Goal: Task Accomplishment & Management: Manage account settings

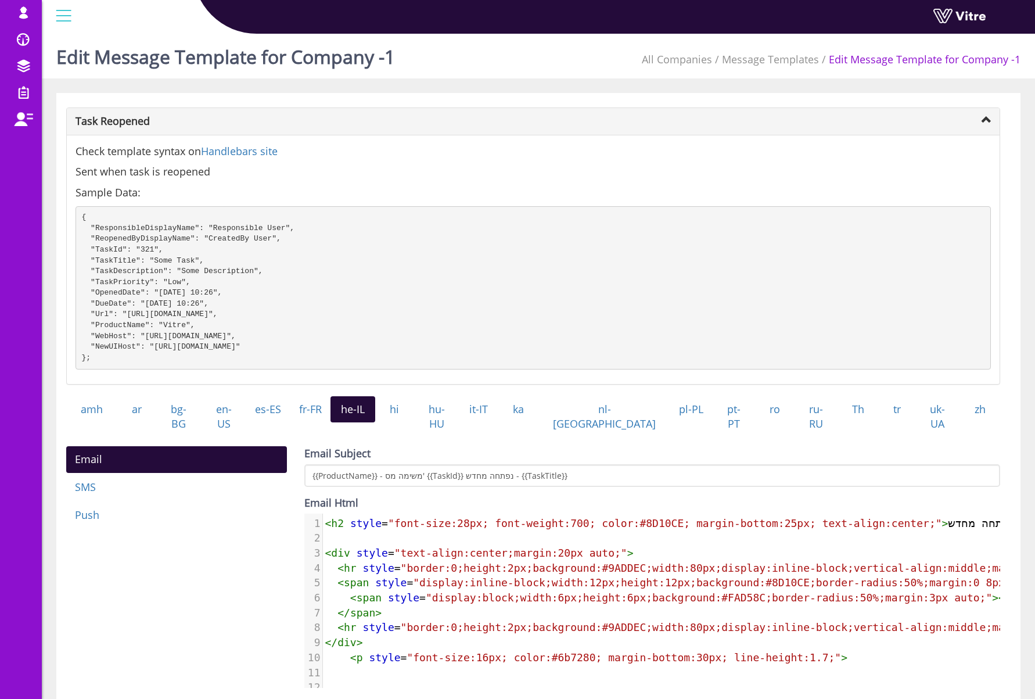
scroll to position [159, 0]
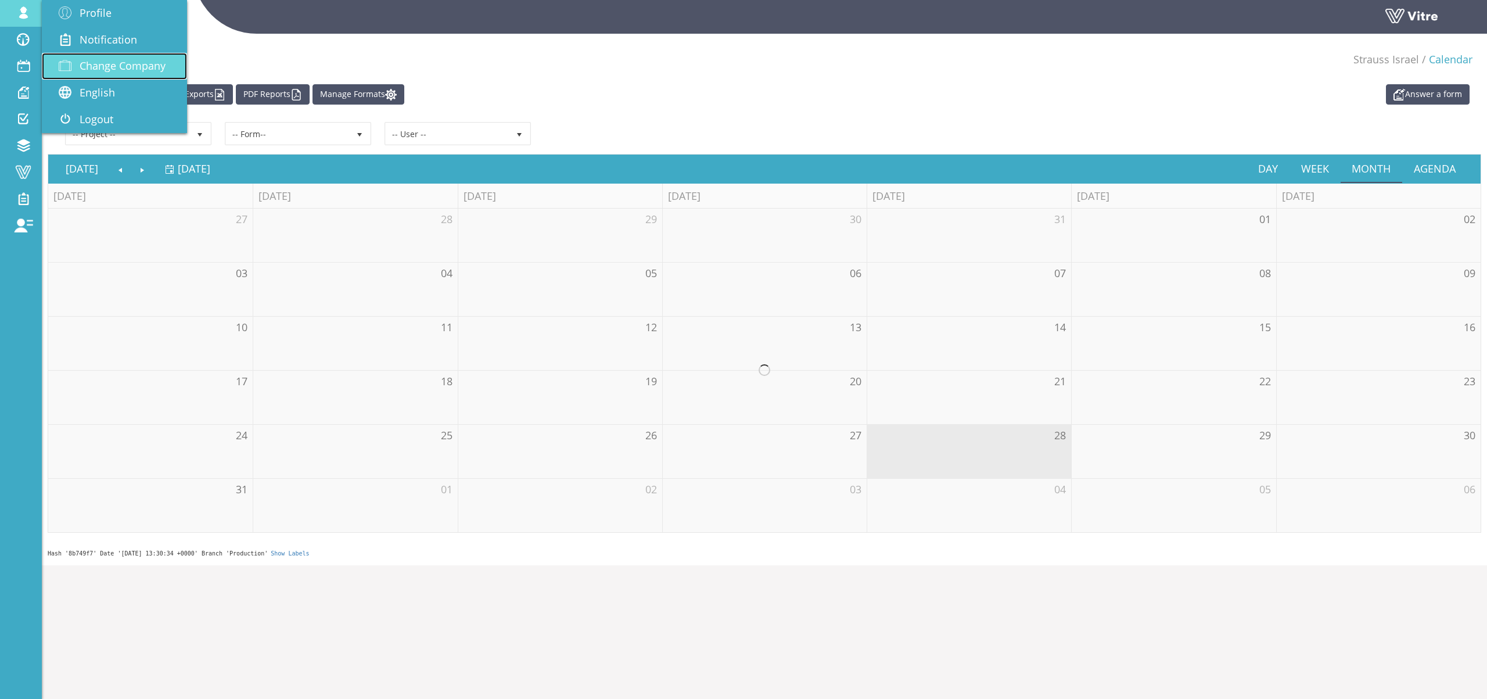
click at [109, 60] on span "Change Company" at bounding box center [123, 66] width 86 height 14
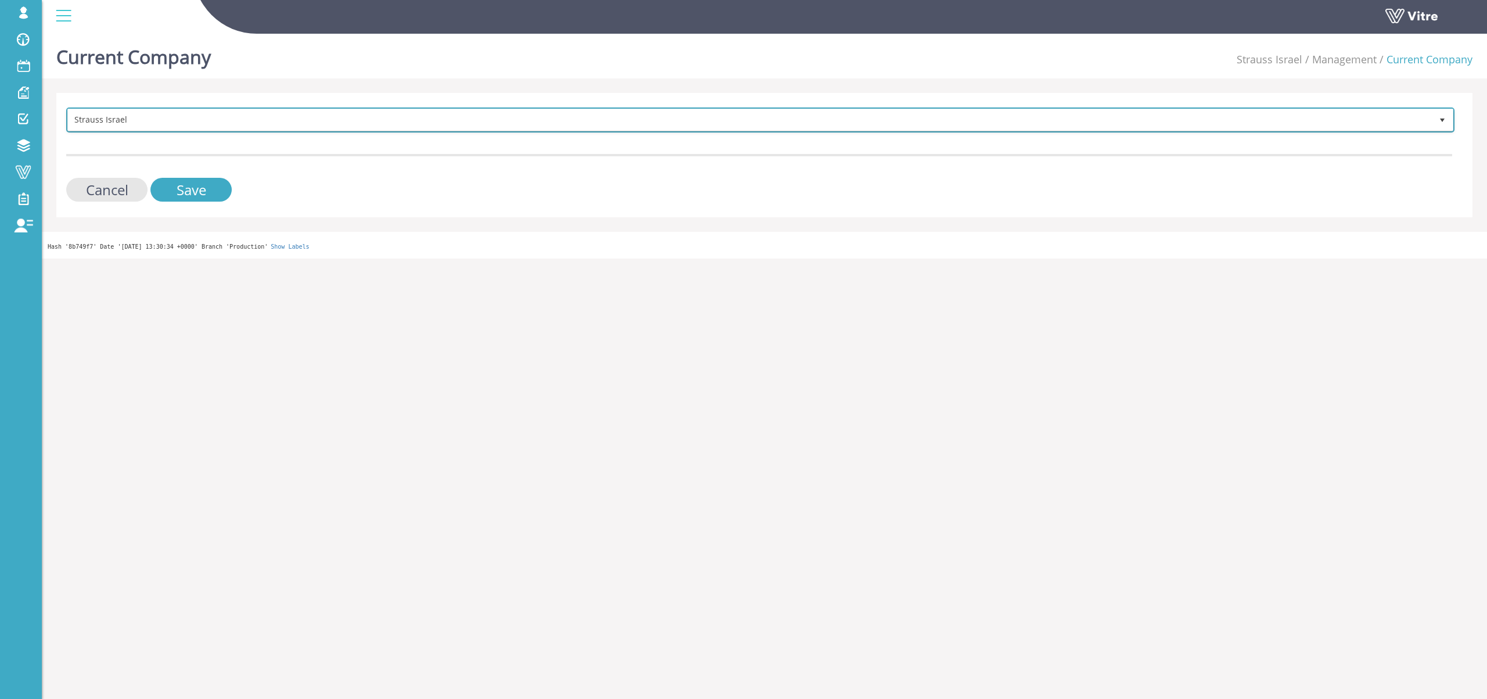
click at [112, 118] on span "Strauss Israel" at bounding box center [750, 119] width 1364 height 21
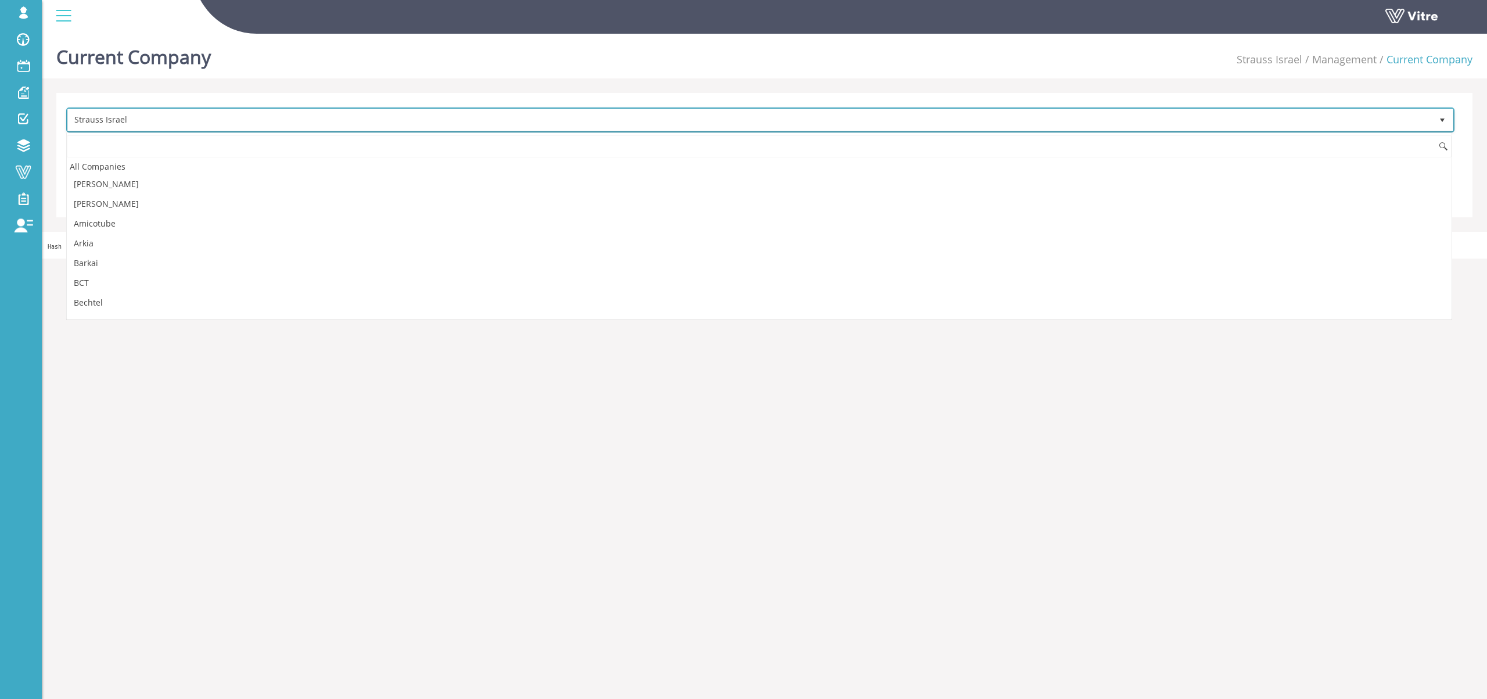
scroll to position [1378, 0]
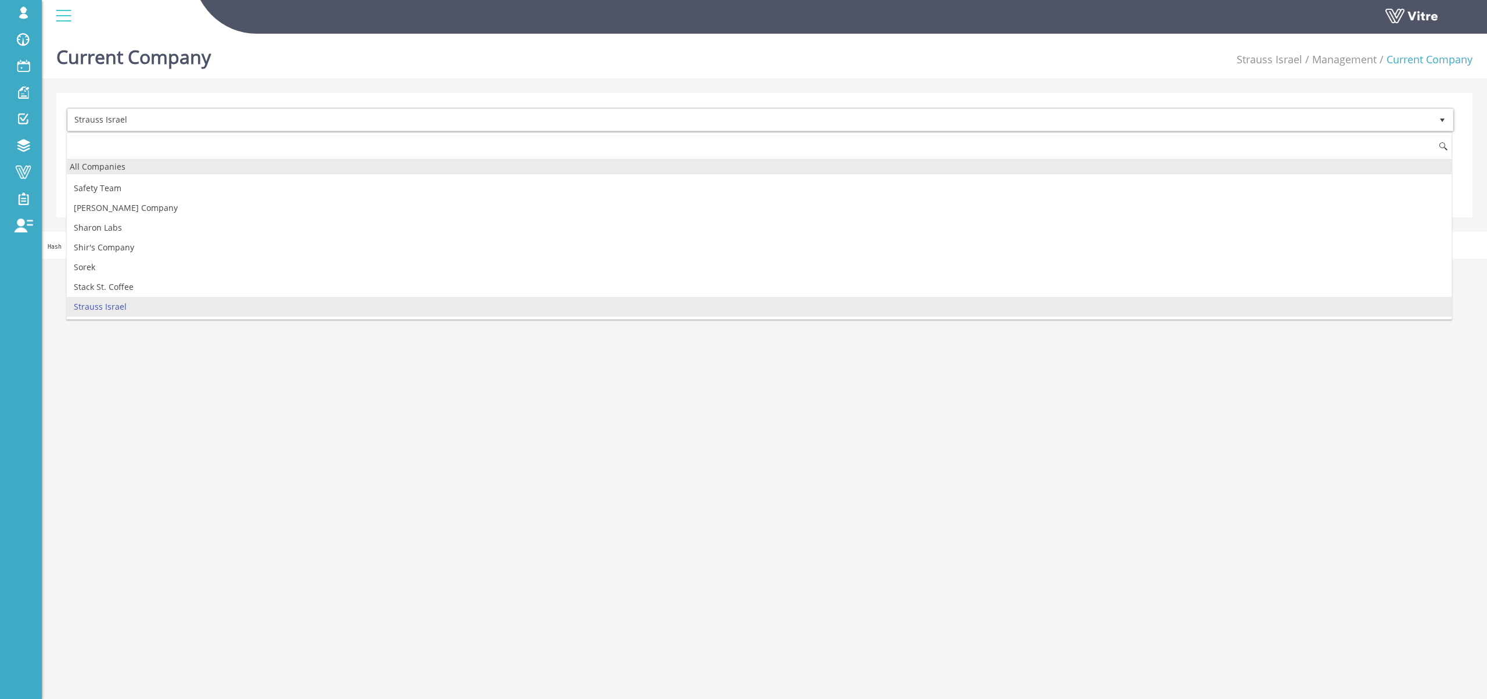
drag, startPoint x: 114, startPoint y: 167, endPoint x: 243, endPoint y: 175, distance: 128.6
click at [115, 168] on div "All Companies" at bounding box center [759, 167] width 1384 height 16
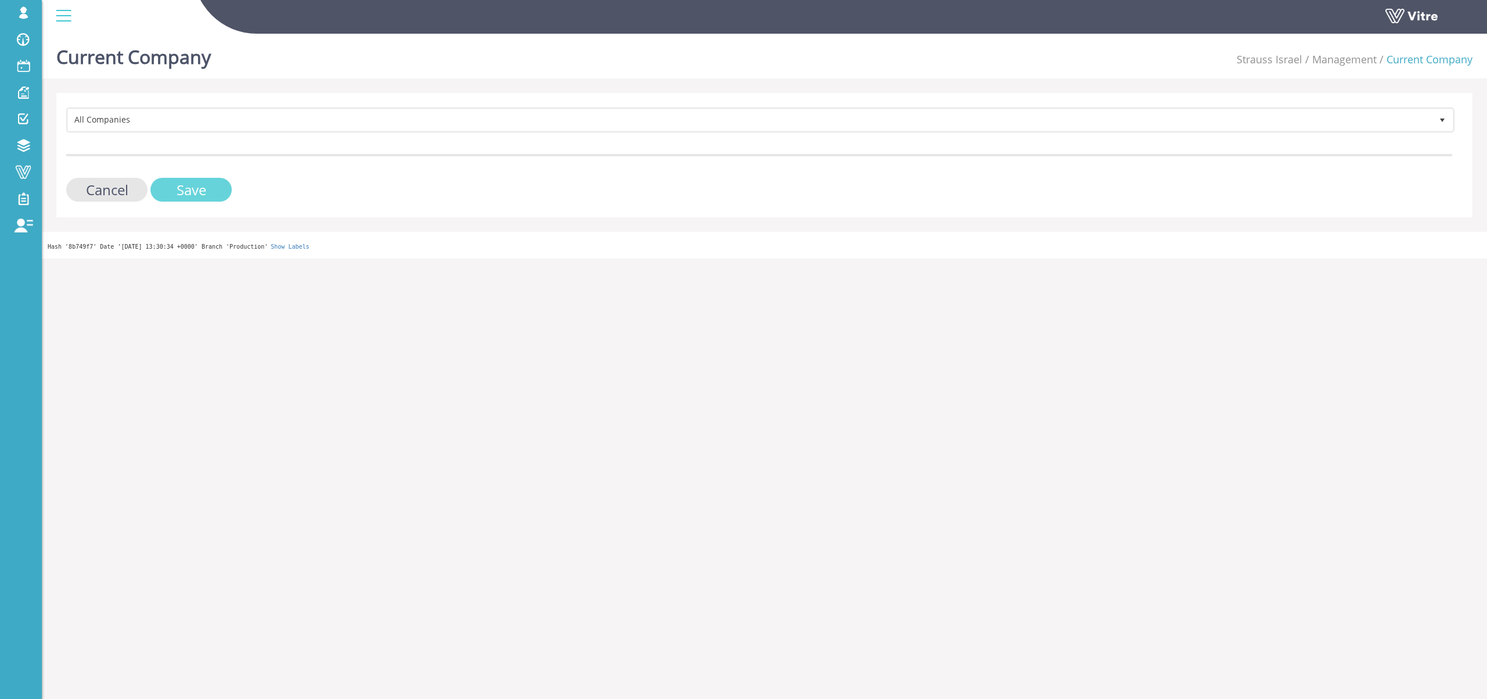
drag, startPoint x: 187, startPoint y: 183, endPoint x: 363, endPoint y: 160, distance: 177.4
click at [187, 184] on input "Save" at bounding box center [190, 190] width 81 height 24
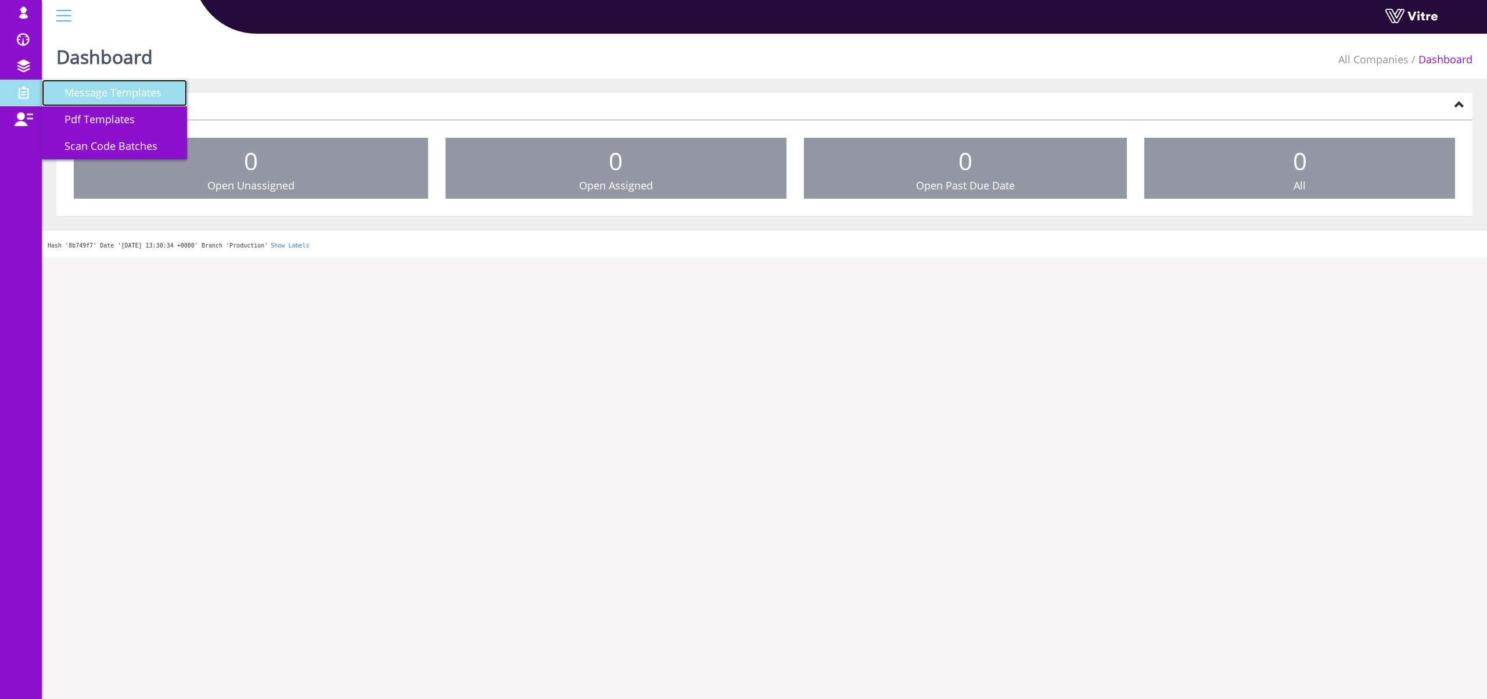
click at [131, 96] on span "Message Templates" at bounding box center [106, 92] width 111 height 14
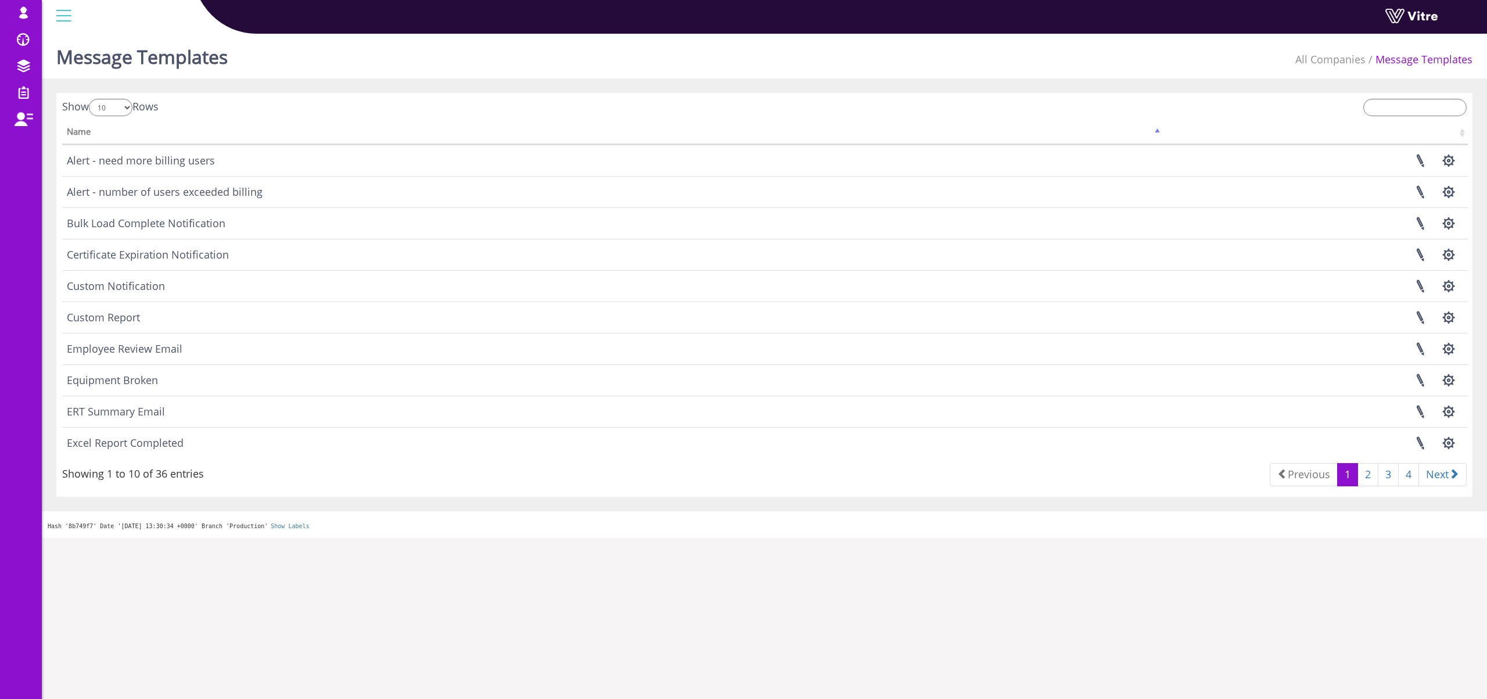
click at [416, 63] on div "Message Templates All Companies Message Templates" at bounding box center [764, 53] width 1445 height 49
click at [1410, 103] on input "search" at bounding box center [1414, 107] width 103 height 17
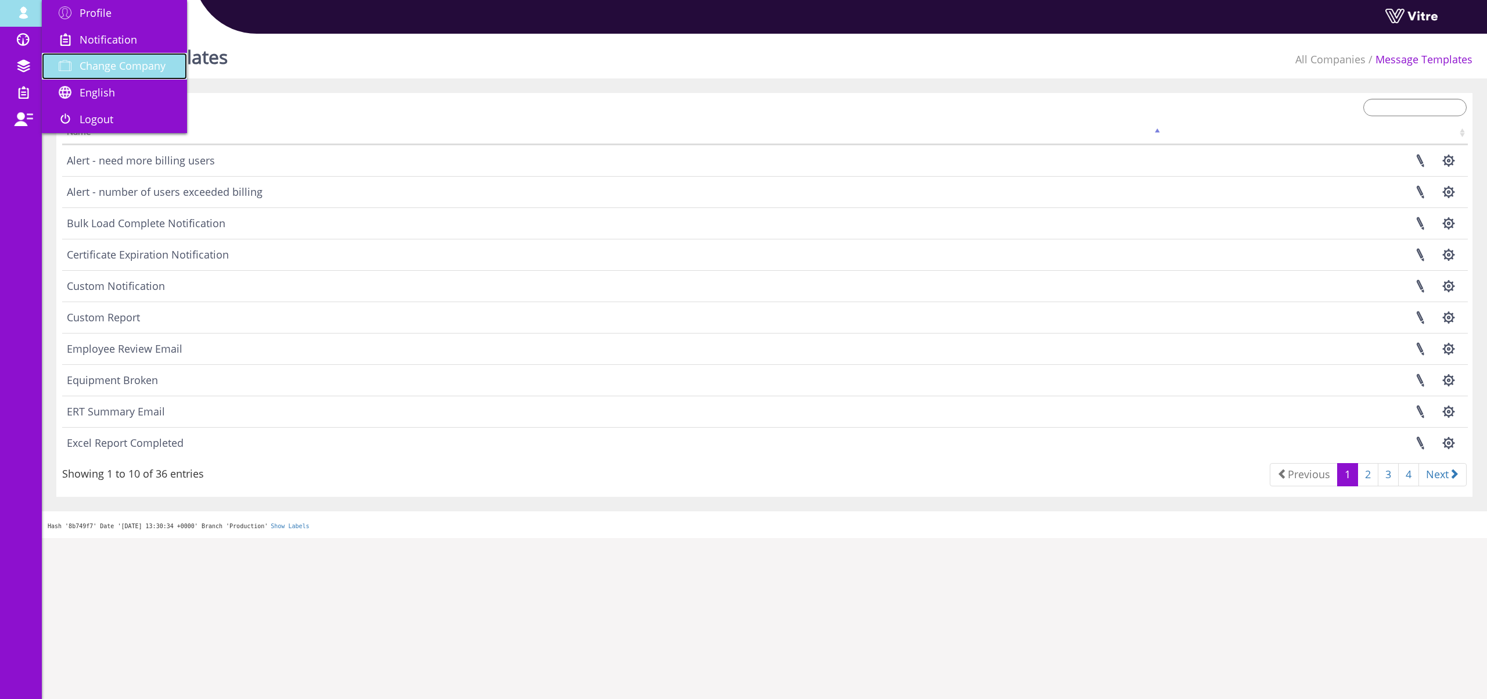
click at [118, 75] on link "Change Company" at bounding box center [114, 66] width 145 height 27
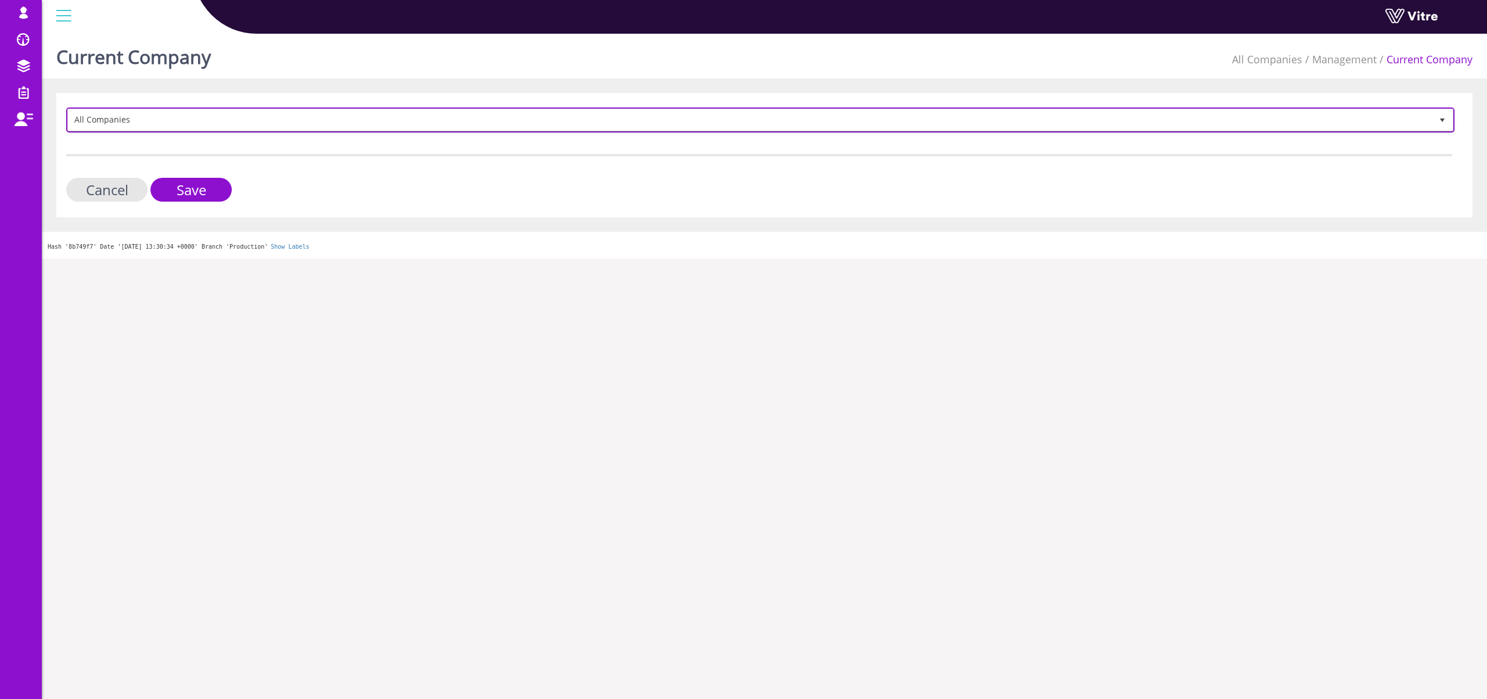
drag, startPoint x: 157, startPoint y: 127, endPoint x: 163, endPoint y: 128, distance: 6.5
click at [157, 127] on span "All Companies" at bounding box center [750, 119] width 1364 height 21
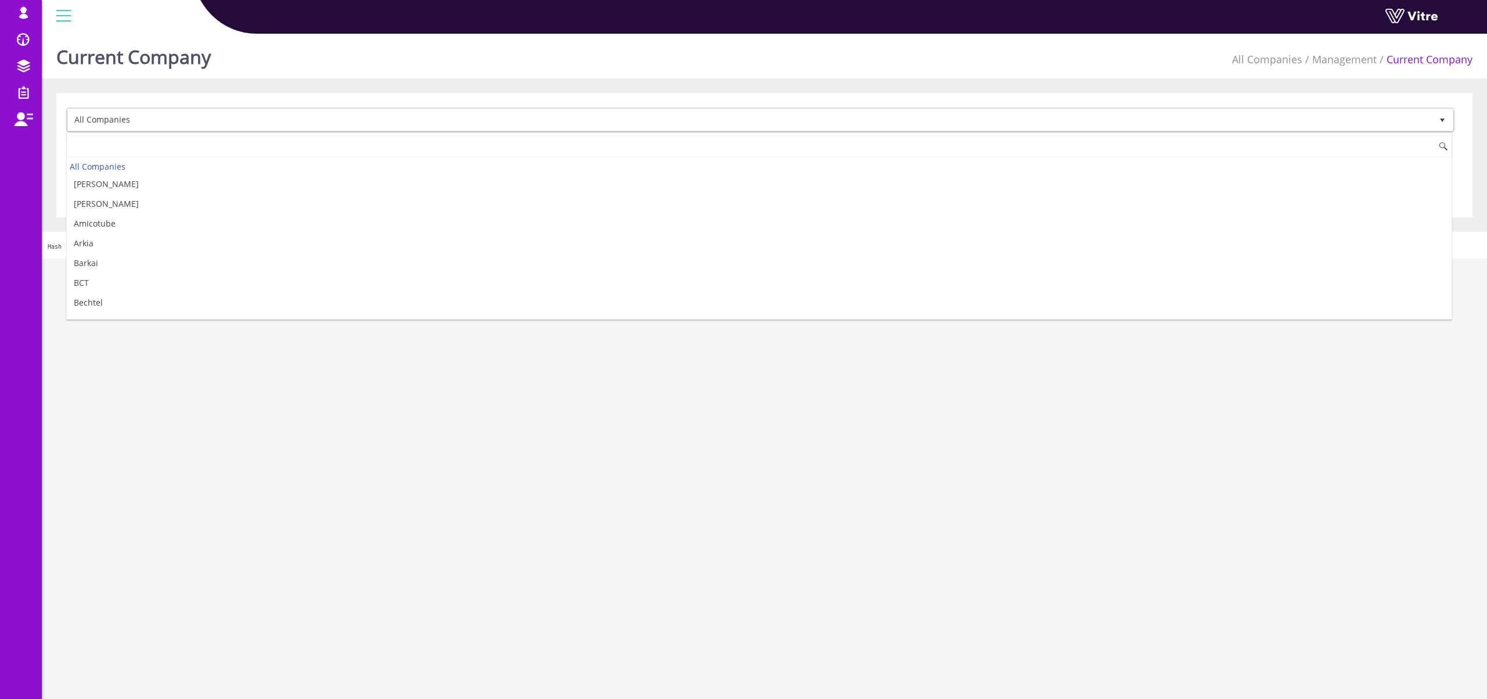
click at [299, 72] on div "Current Company All Companies Management Current Company" at bounding box center [764, 53] width 1445 height 49
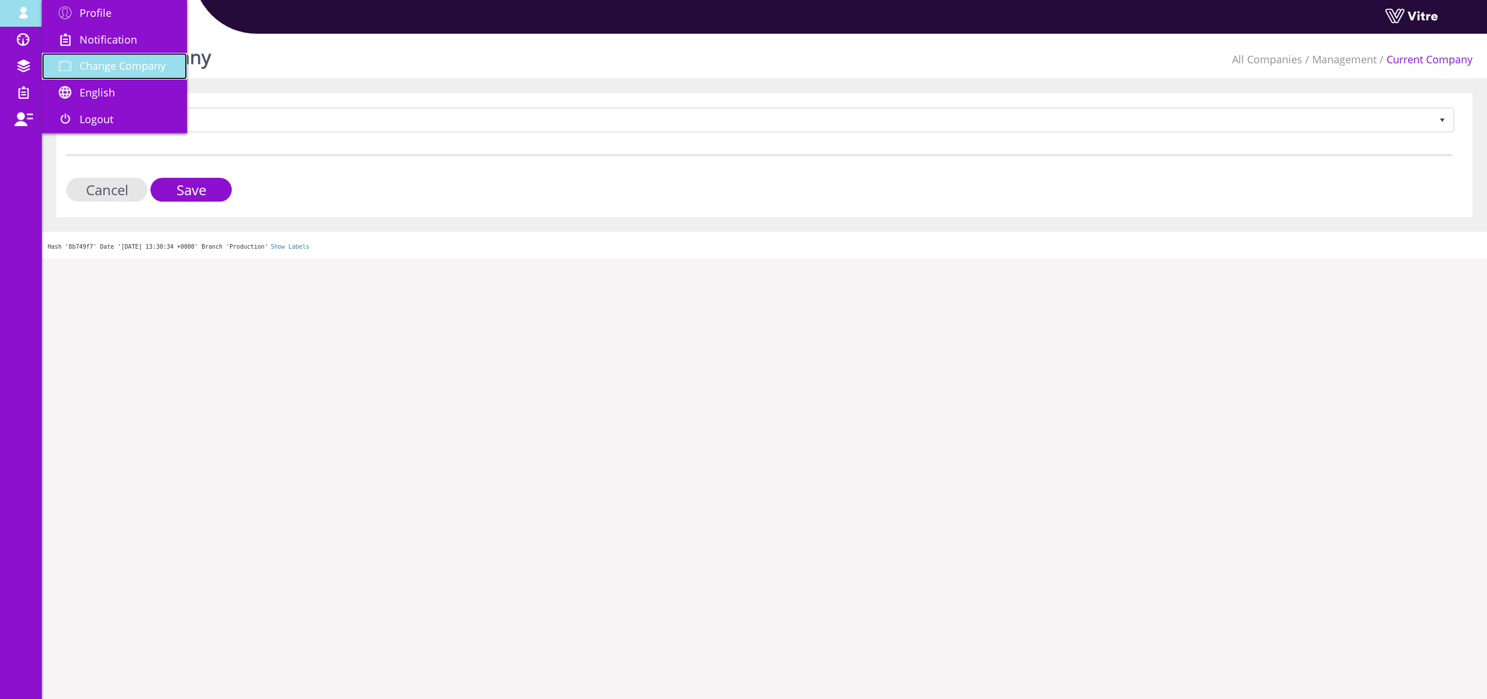
click at [117, 65] on span "Change Company" at bounding box center [123, 66] width 86 height 14
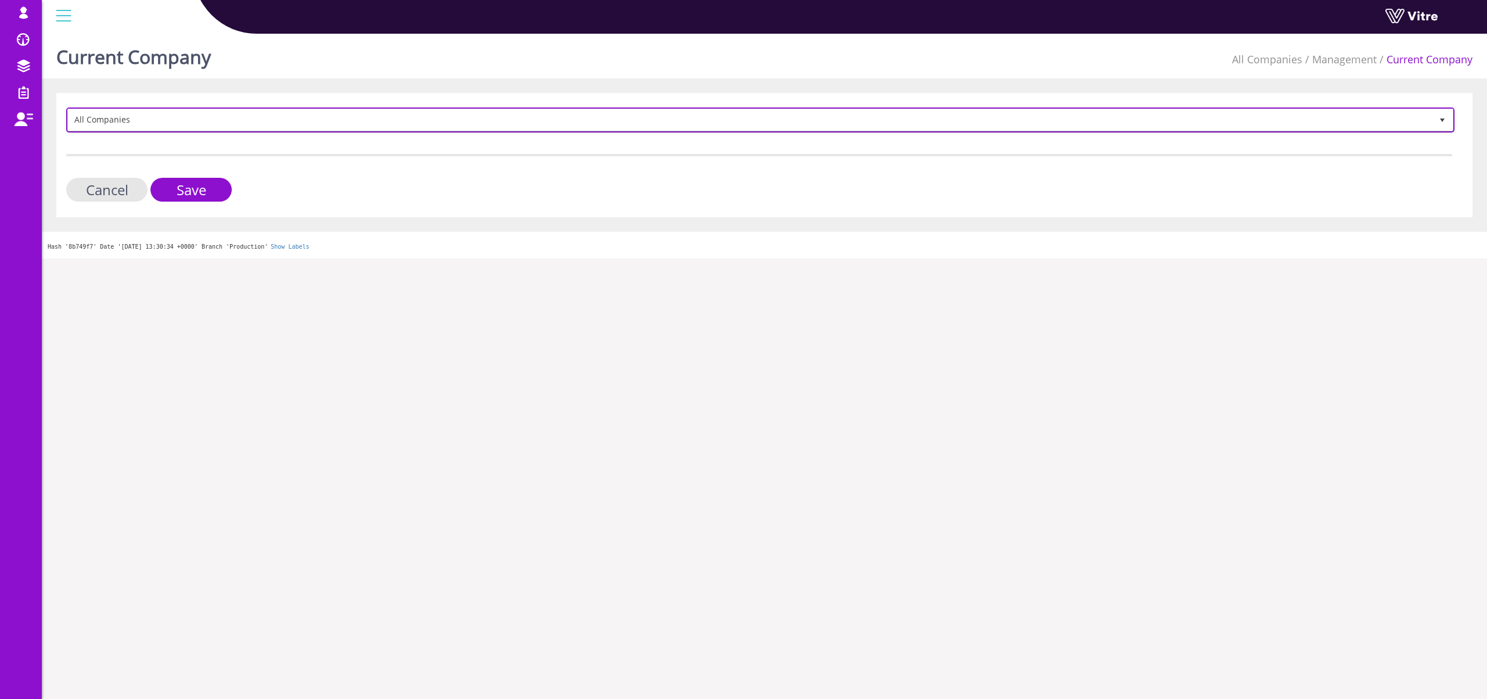
click at [117, 123] on span "All Companies" at bounding box center [750, 119] width 1364 height 21
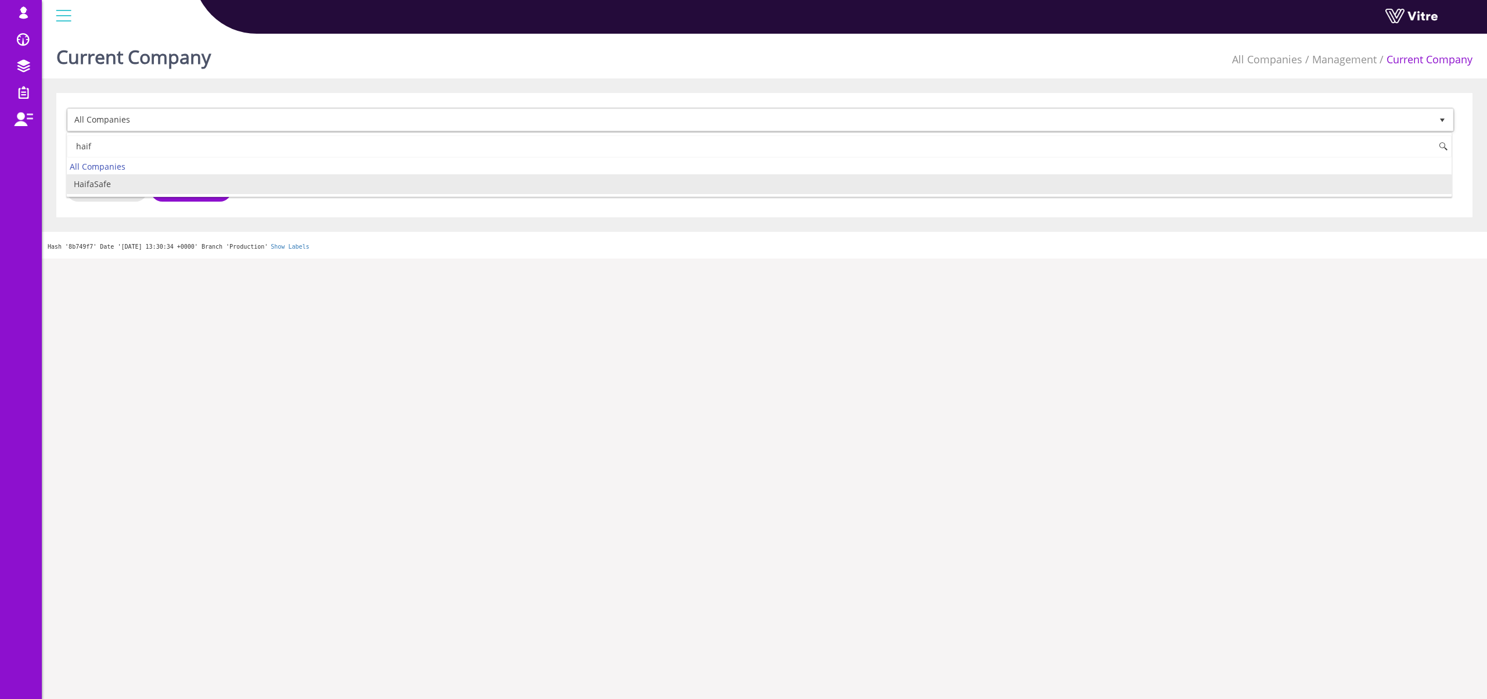
click at [118, 183] on li "HaifaSafe" at bounding box center [759, 184] width 1384 height 20
type input "haif"
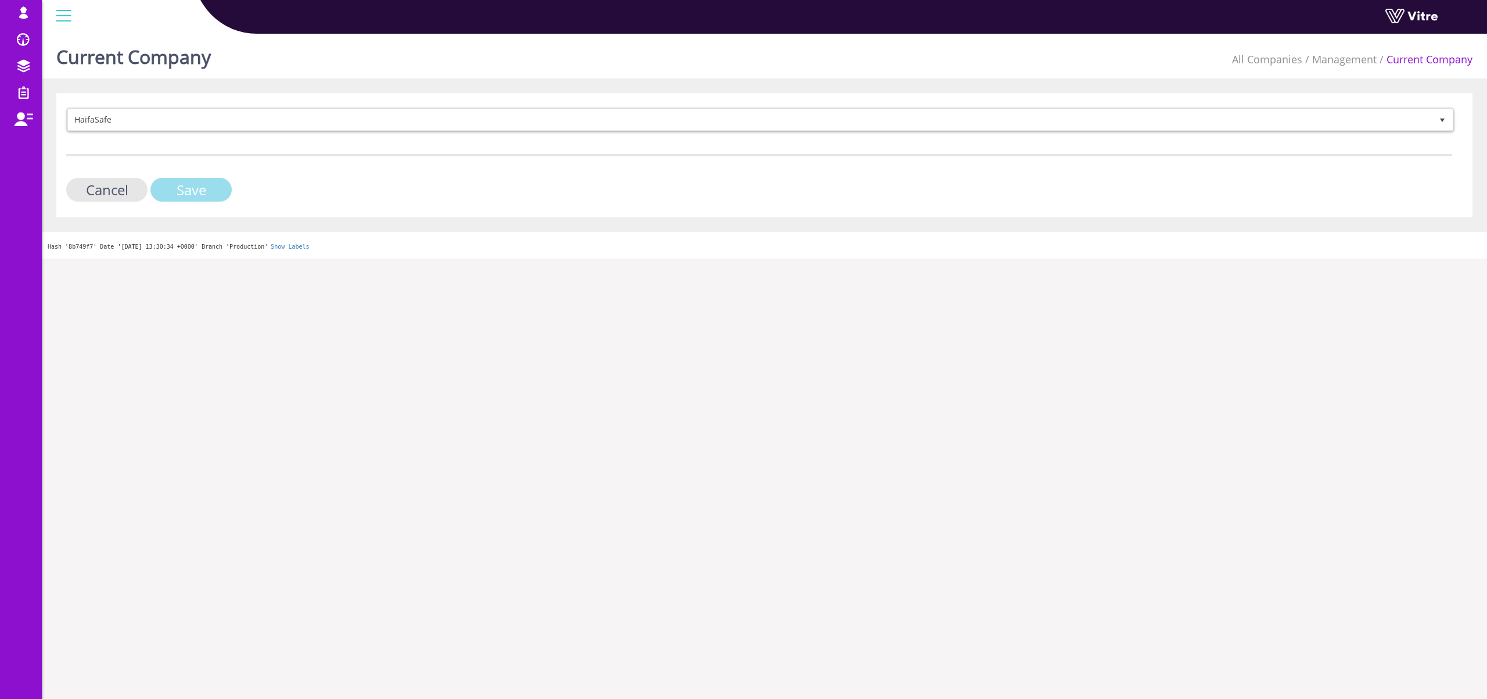
click at [175, 183] on input "Save" at bounding box center [190, 190] width 81 height 24
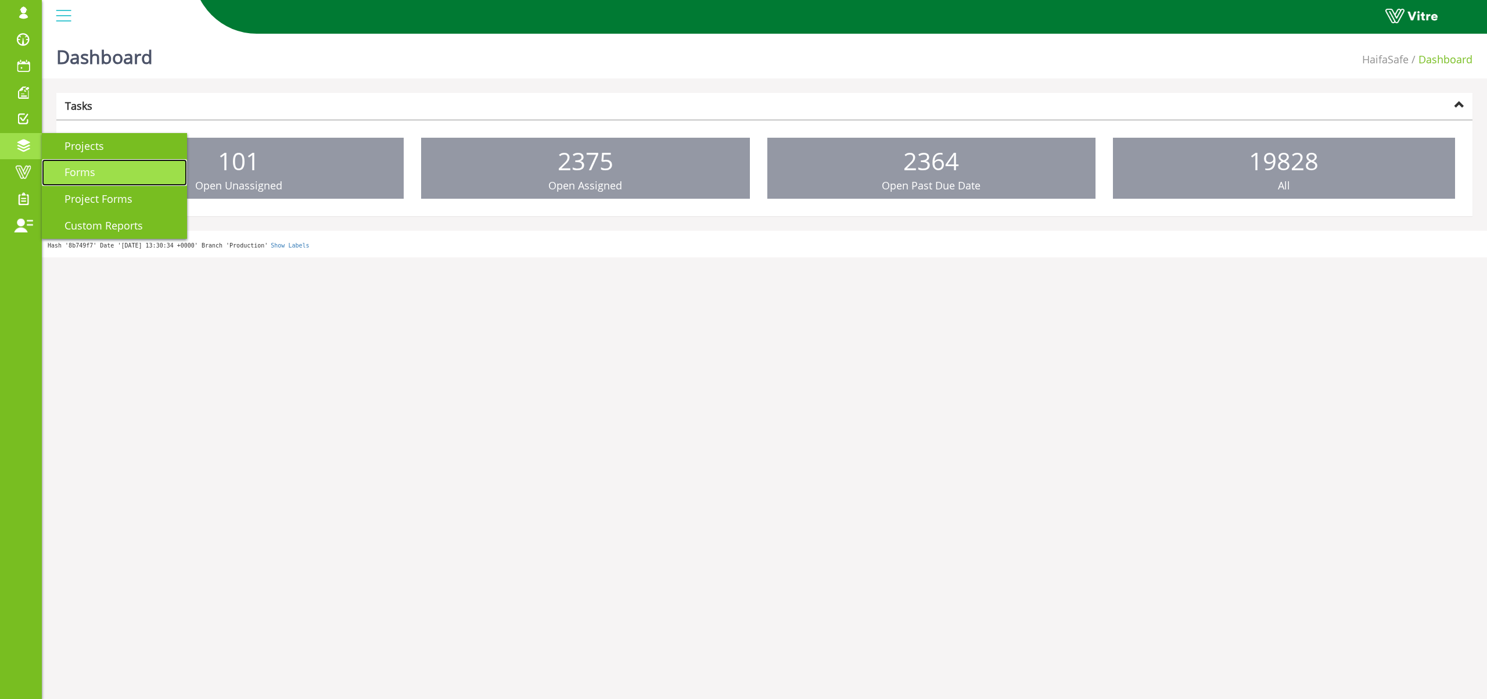
click at [85, 184] on link "Forms" at bounding box center [114, 172] width 145 height 27
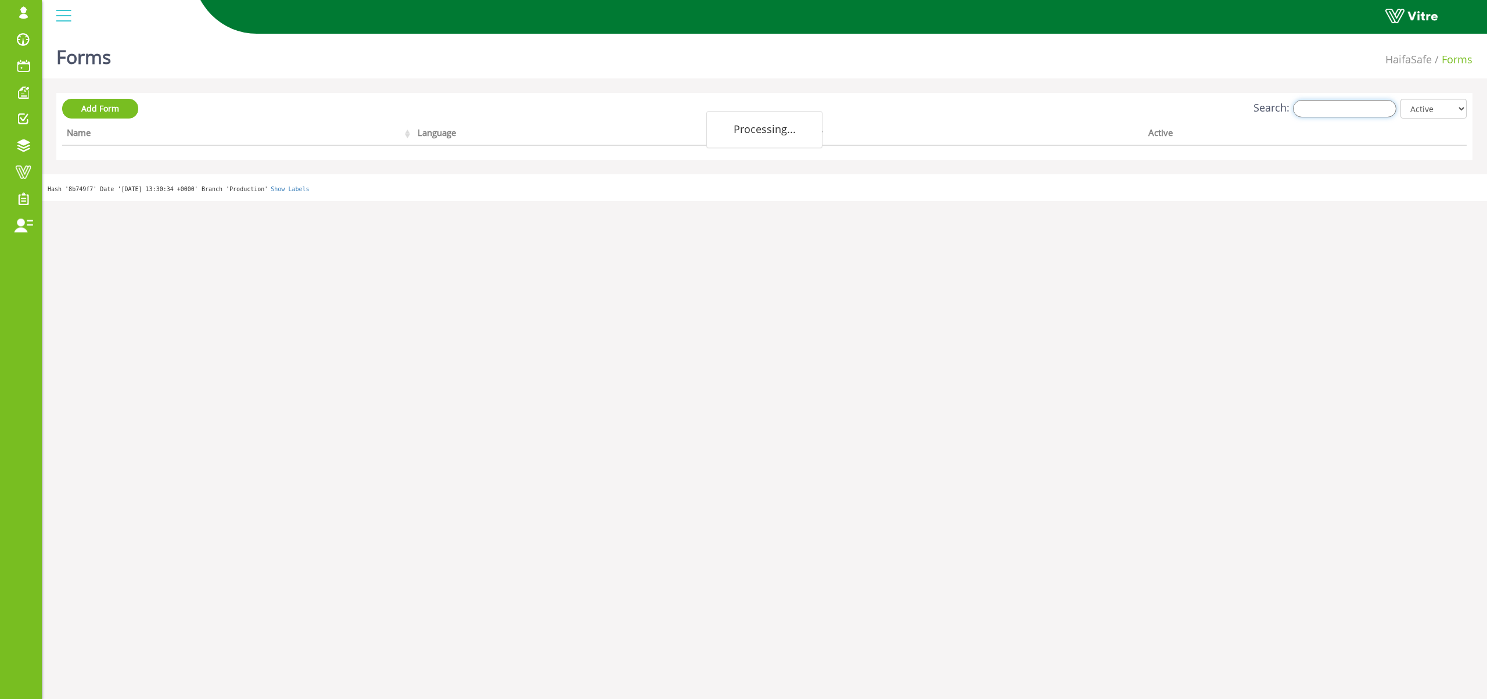
click at [1353, 106] on input "Search:" at bounding box center [1344, 108] width 103 height 17
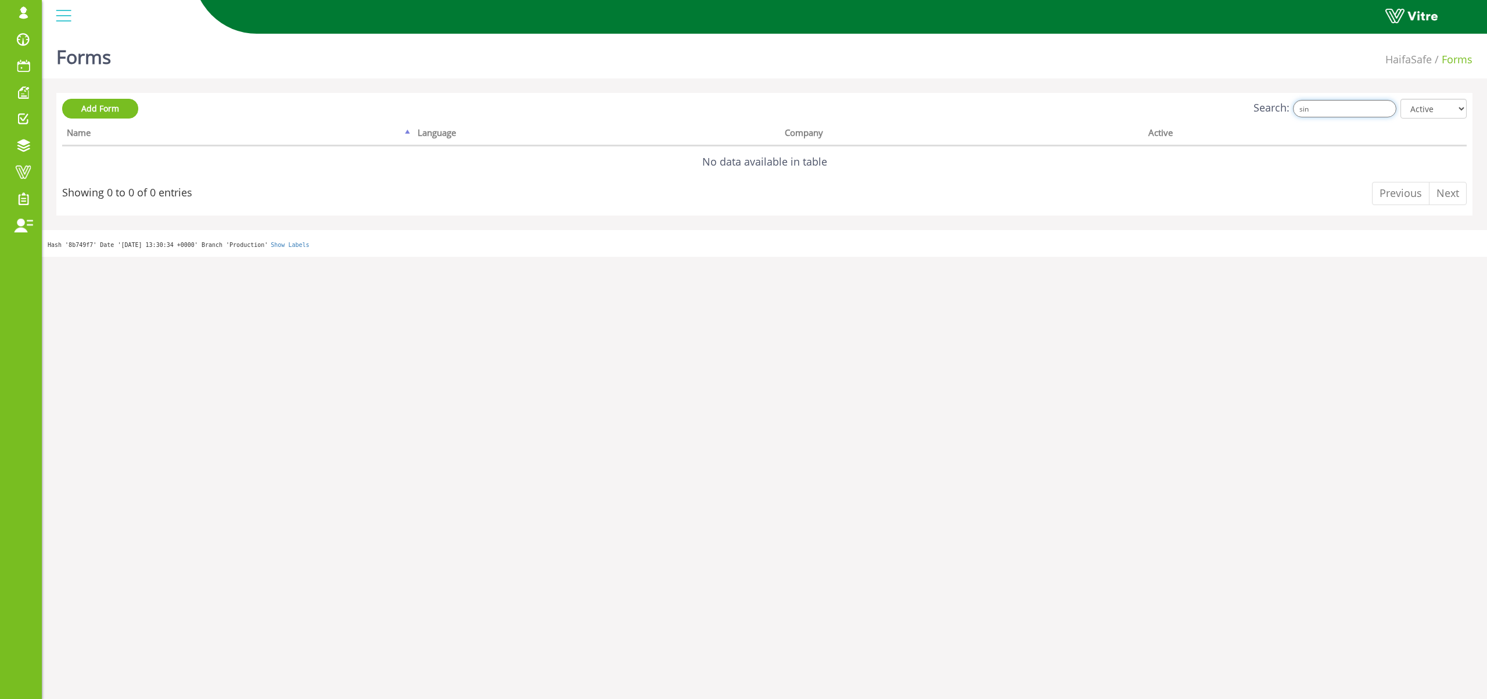
type input "sin"
drag, startPoint x: 256, startPoint y: 81, endPoint x: 166, endPoint y: 93, distance: 90.9
click at [256, 81] on div "Forms HaifaSafe Forms Add Form Search: sin All Active Not Active Processing... …" at bounding box center [764, 143] width 1445 height 228
drag, startPoint x: 1360, startPoint y: 111, endPoint x: 1249, endPoint y: 110, distance: 111.5
click at [1261, 111] on div "Search: sin All Active Not Active" at bounding box center [764, 109] width 1404 height 21
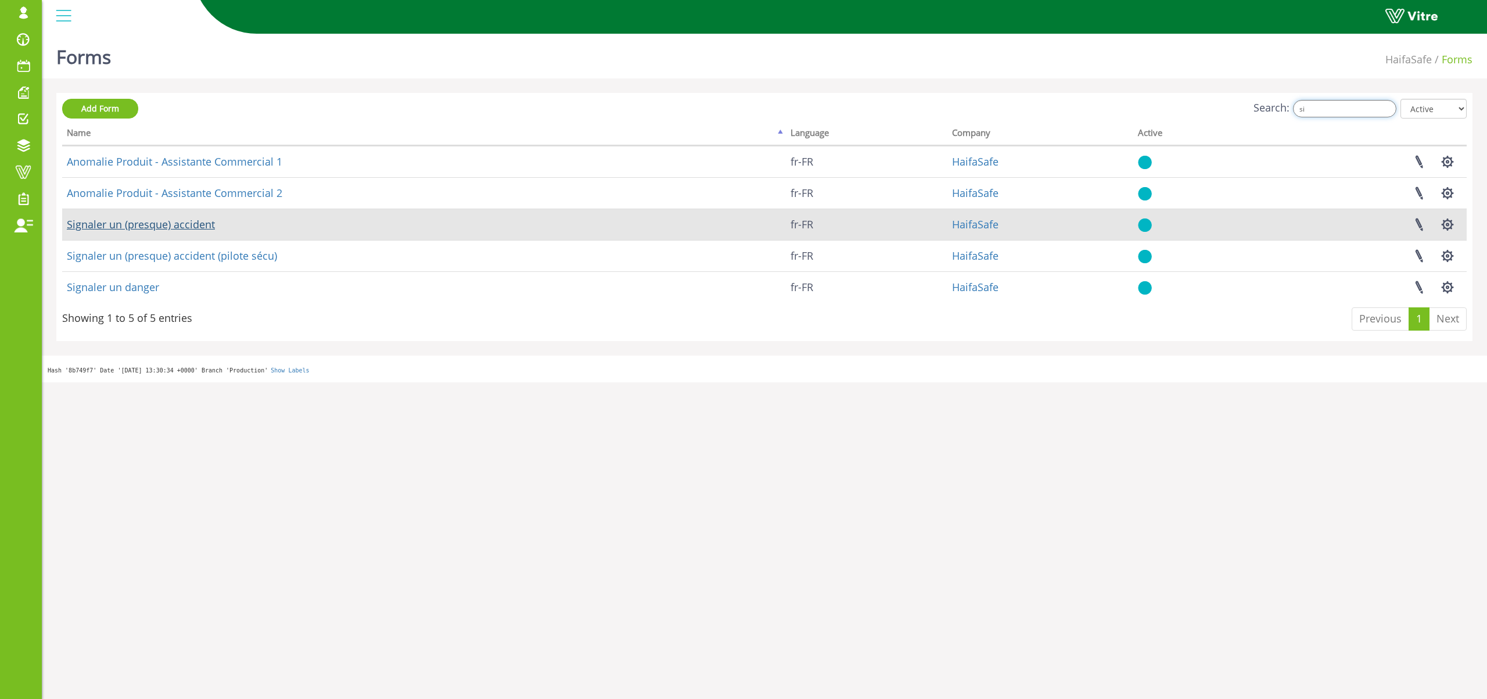
type input "si"
click at [146, 225] on link "Signaler un (presque) accident" at bounding box center [141, 224] width 148 height 14
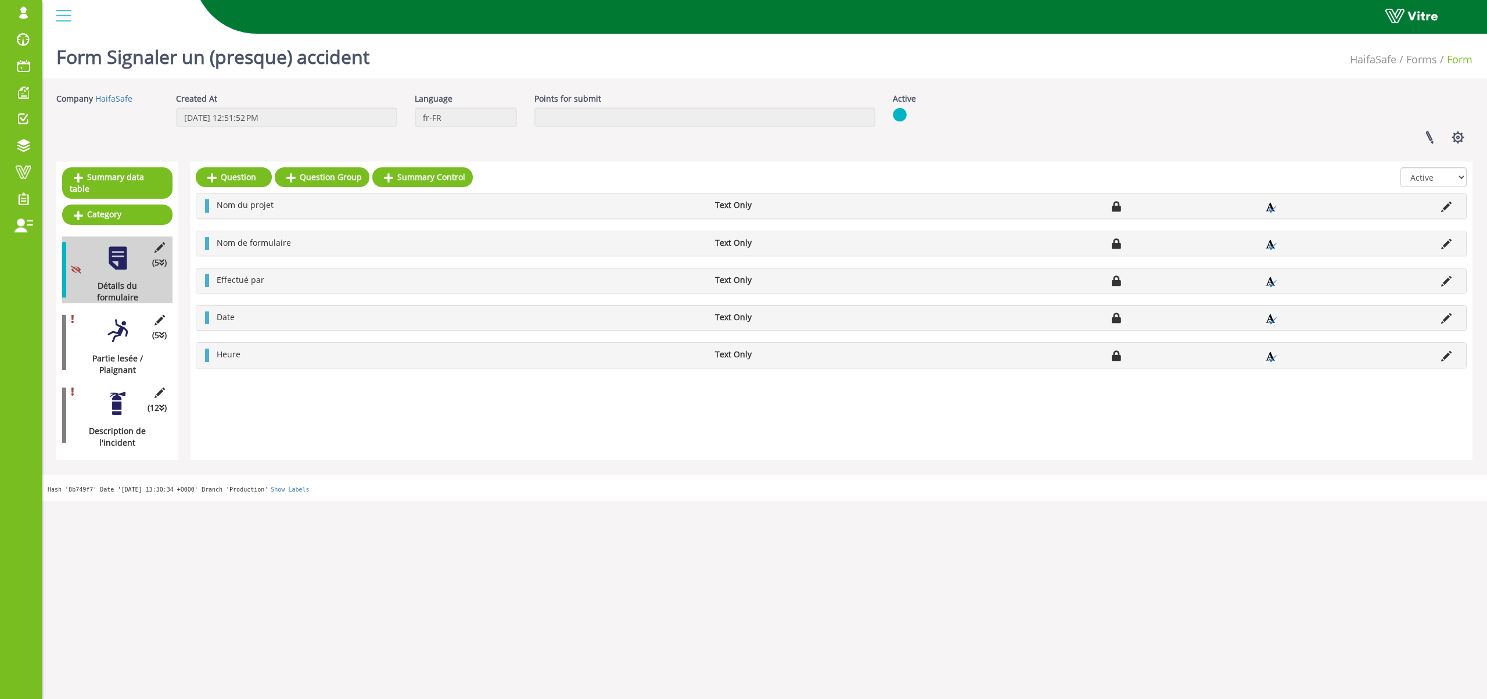
click at [109, 318] on div at bounding box center [118, 331] width 26 height 26
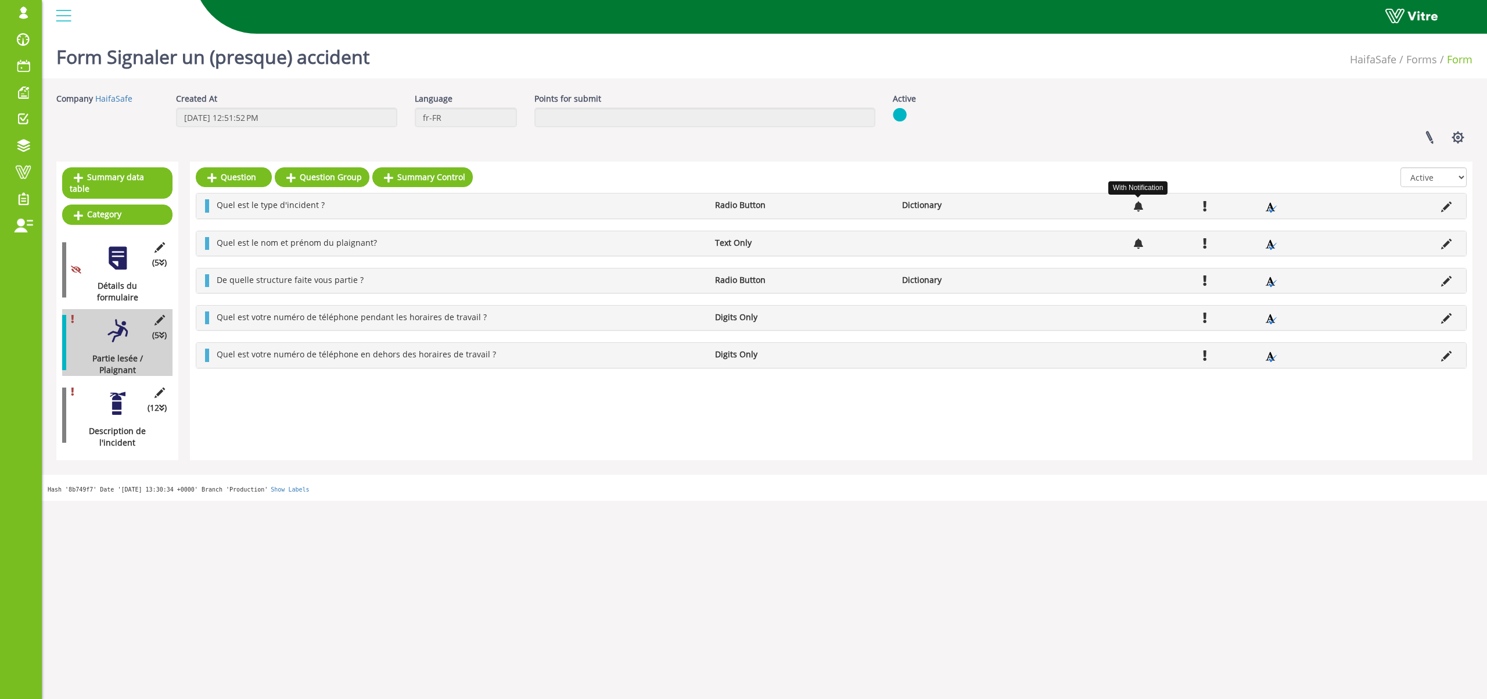
click at [1136, 207] on icon at bounding box center [1138, 206] width 9 height 10
click at [1445, 202] on icon at bounding box center [1446, 207] width 10 height 10
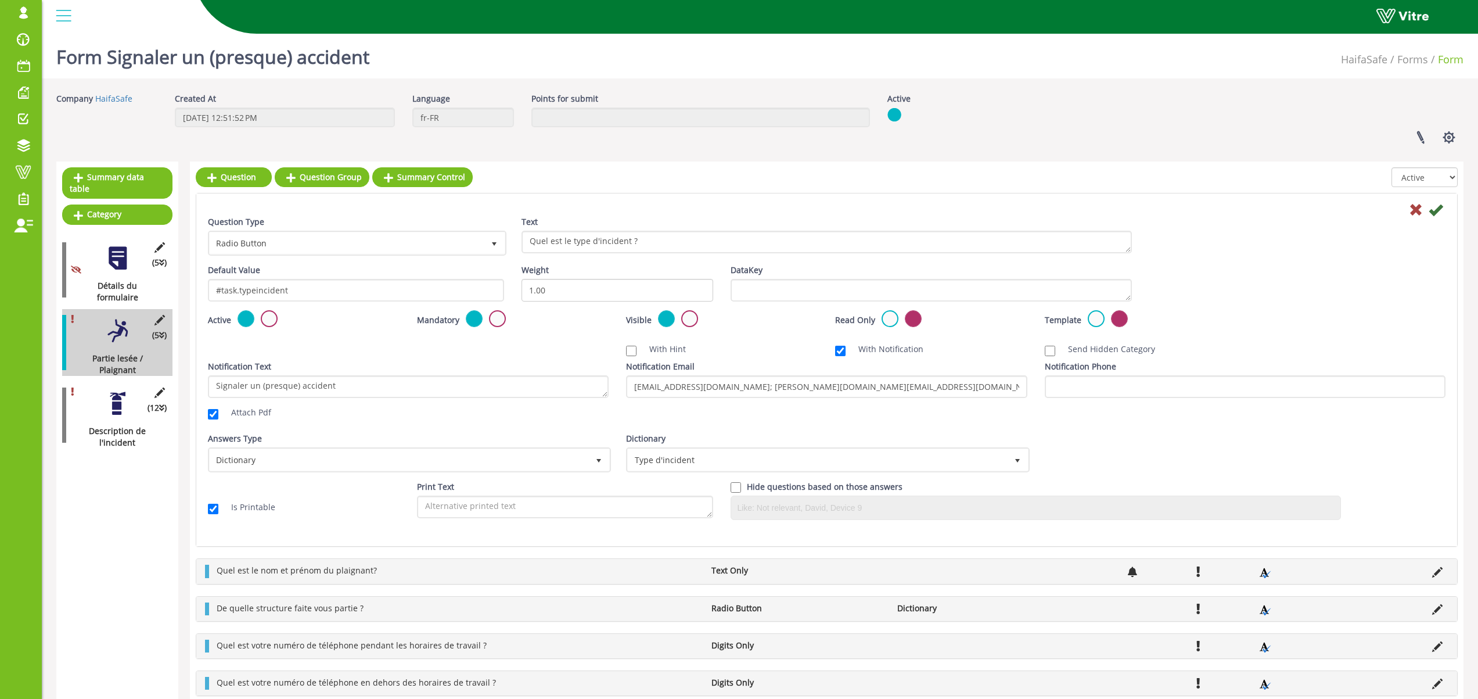
click at [495, 34] on div "osher@hbinov.com Profile Notification Change Company English English Español Fr…" at bounding box center [760, 17] width 1436 height 34
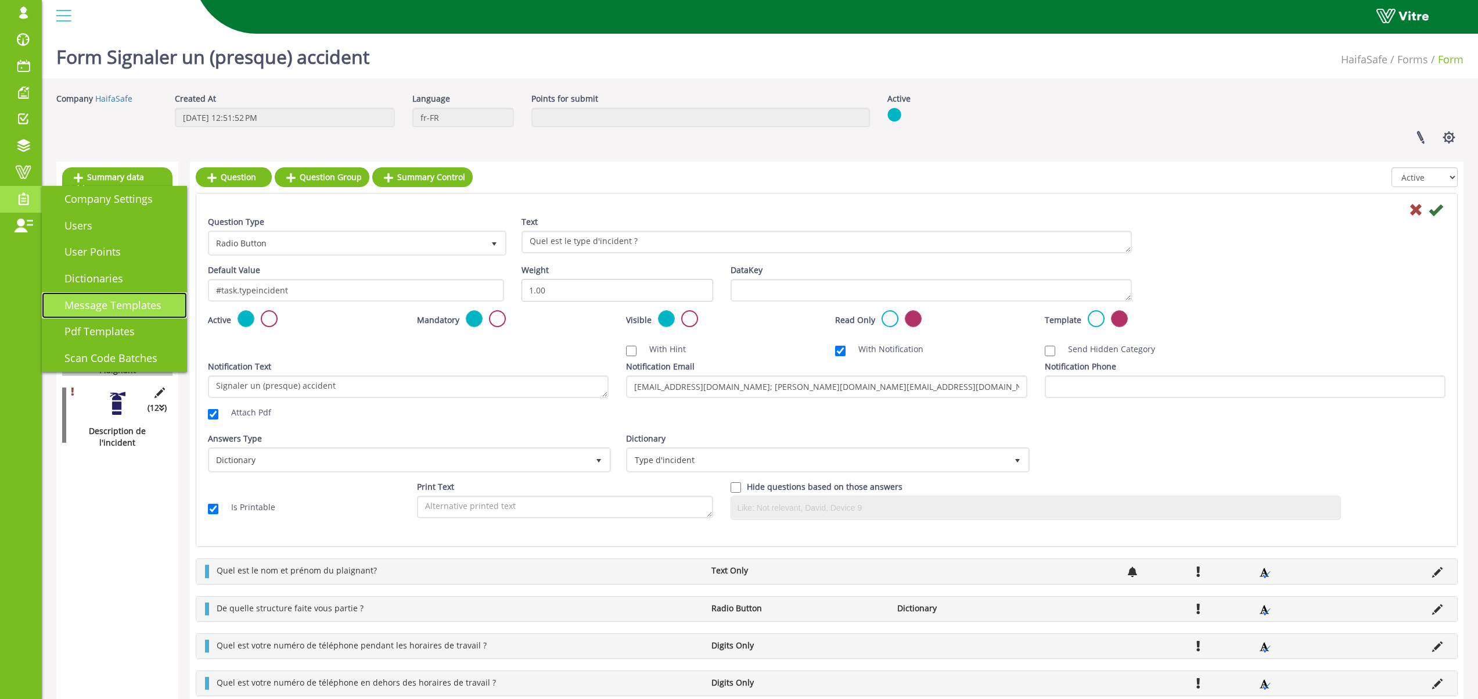
click at [105, 304] on span "Message Templates" at bounding box center [106, 305] width 111 height 14
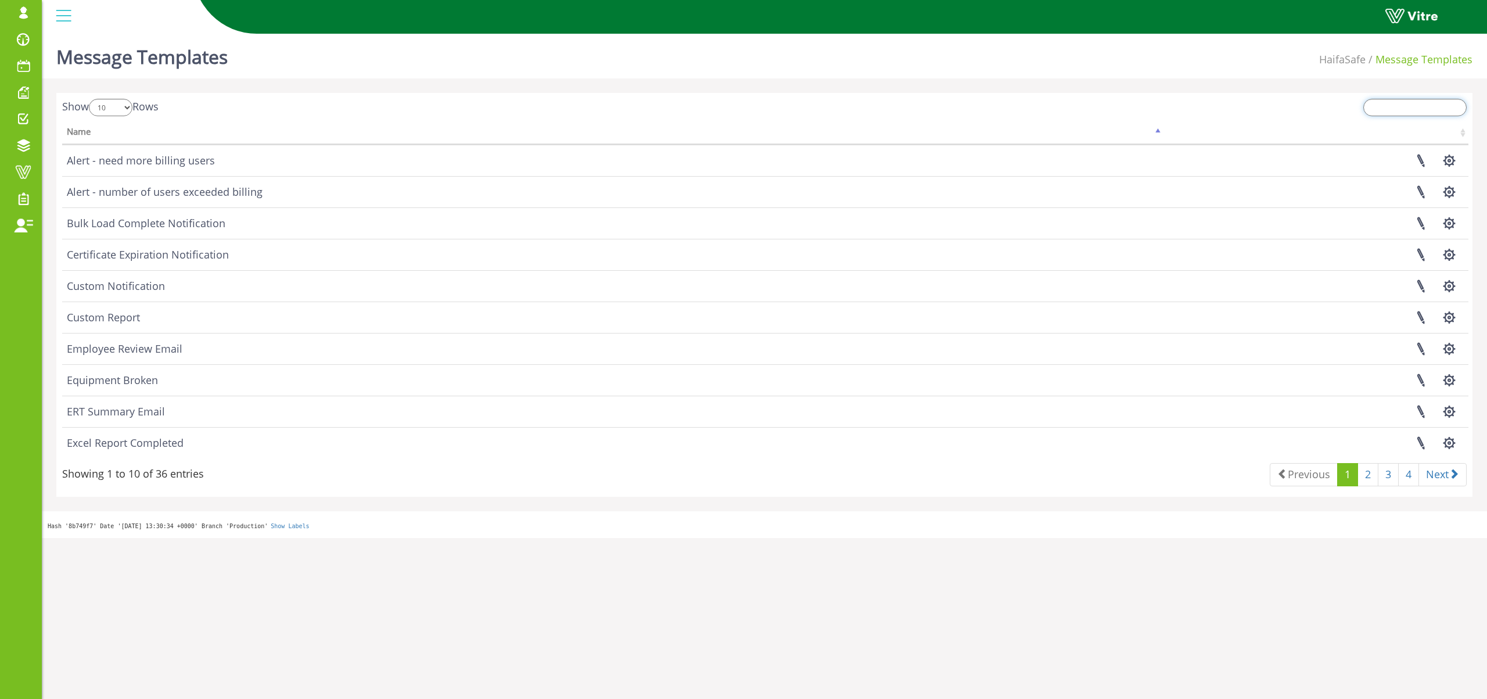
click at [1398, 113] on input "search" at bounding box center [1414, 107] width 103 height 17
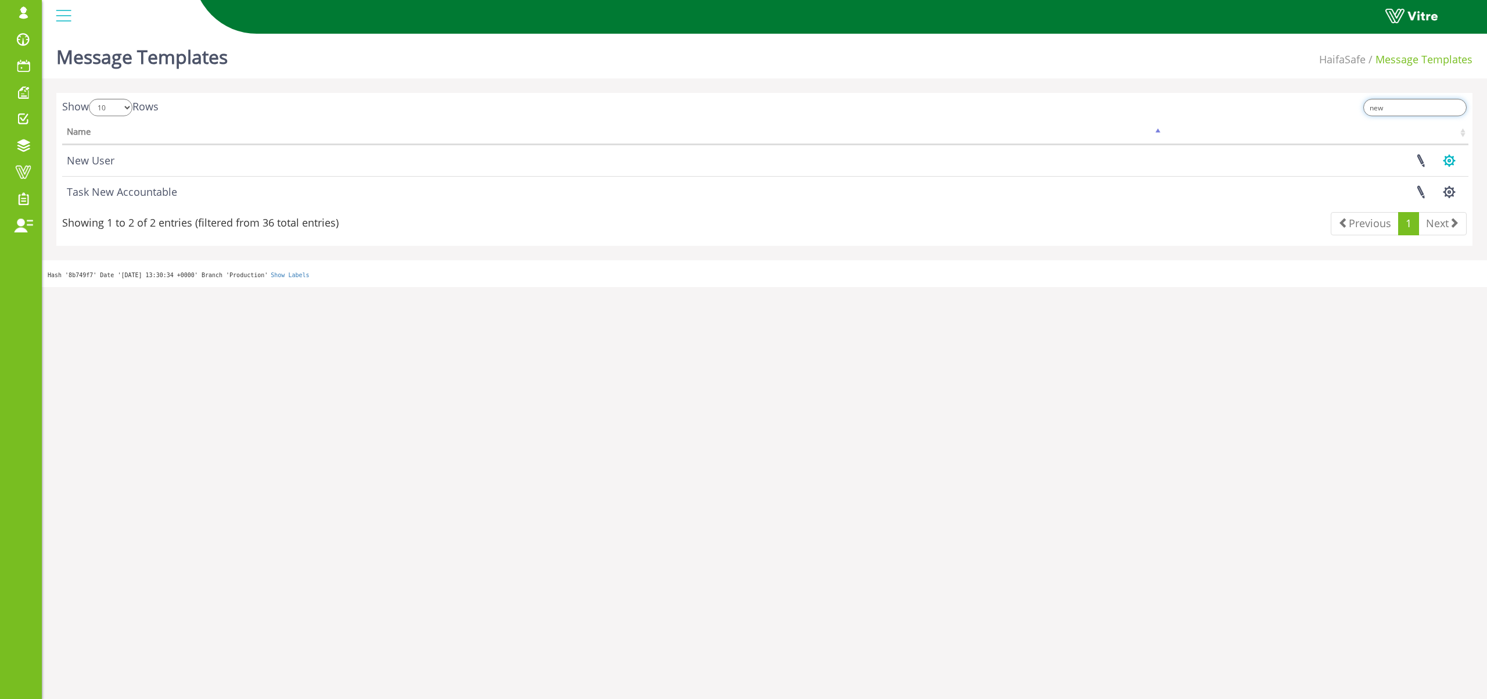
type input "new"
click at [1441, 160] on button "button" at bounding box center [1448, 160] width 29 height 31
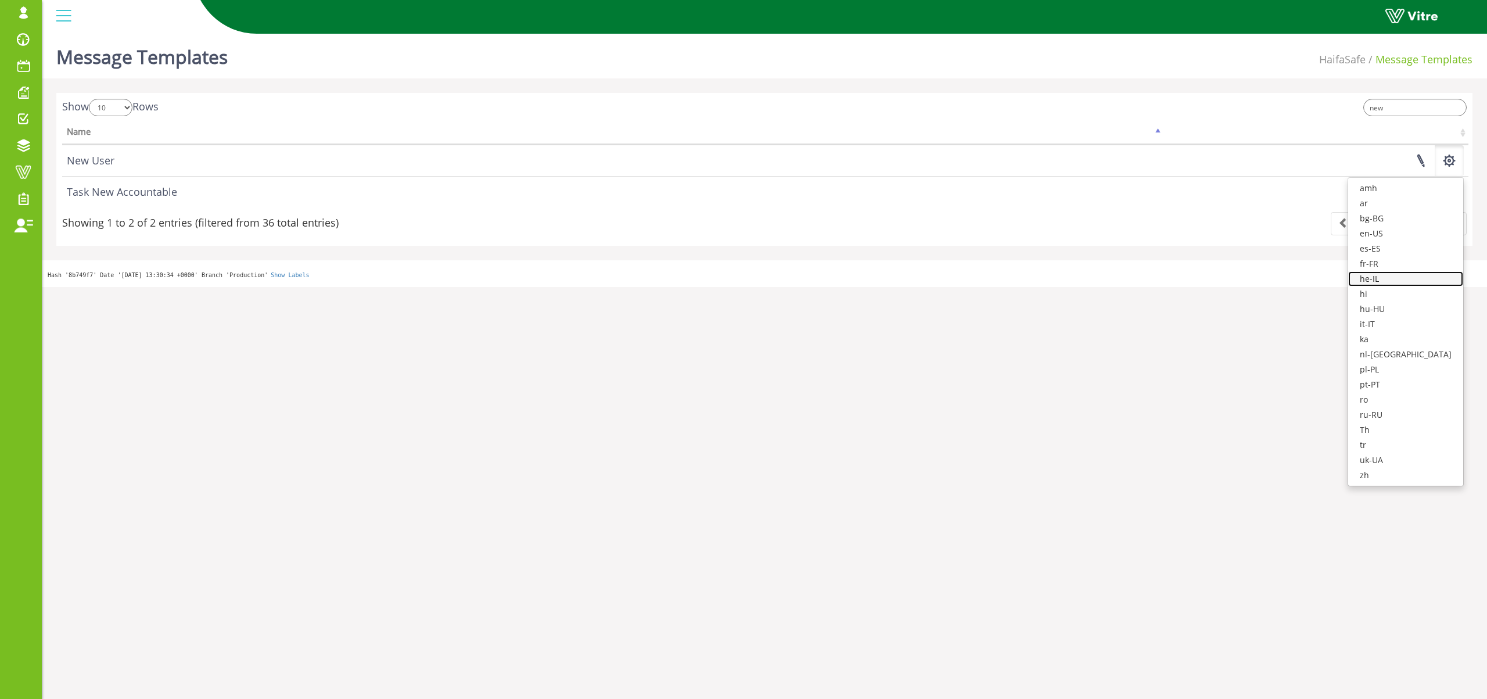
click at [1408, 278] on link "he-IL" at bounding box center [1405, 278] width 115 height 15
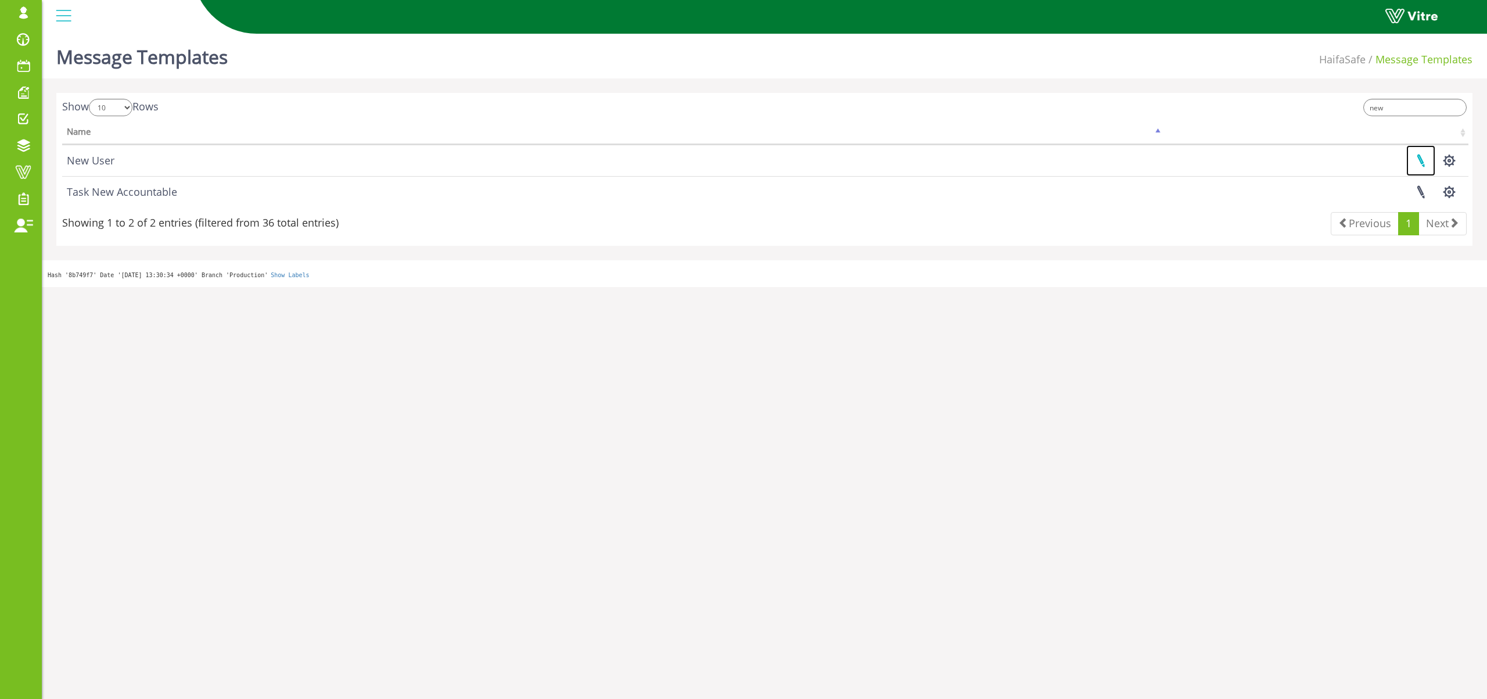
click at [1421, 160] on link at bounding box center [1420, 160] width 29 height 31
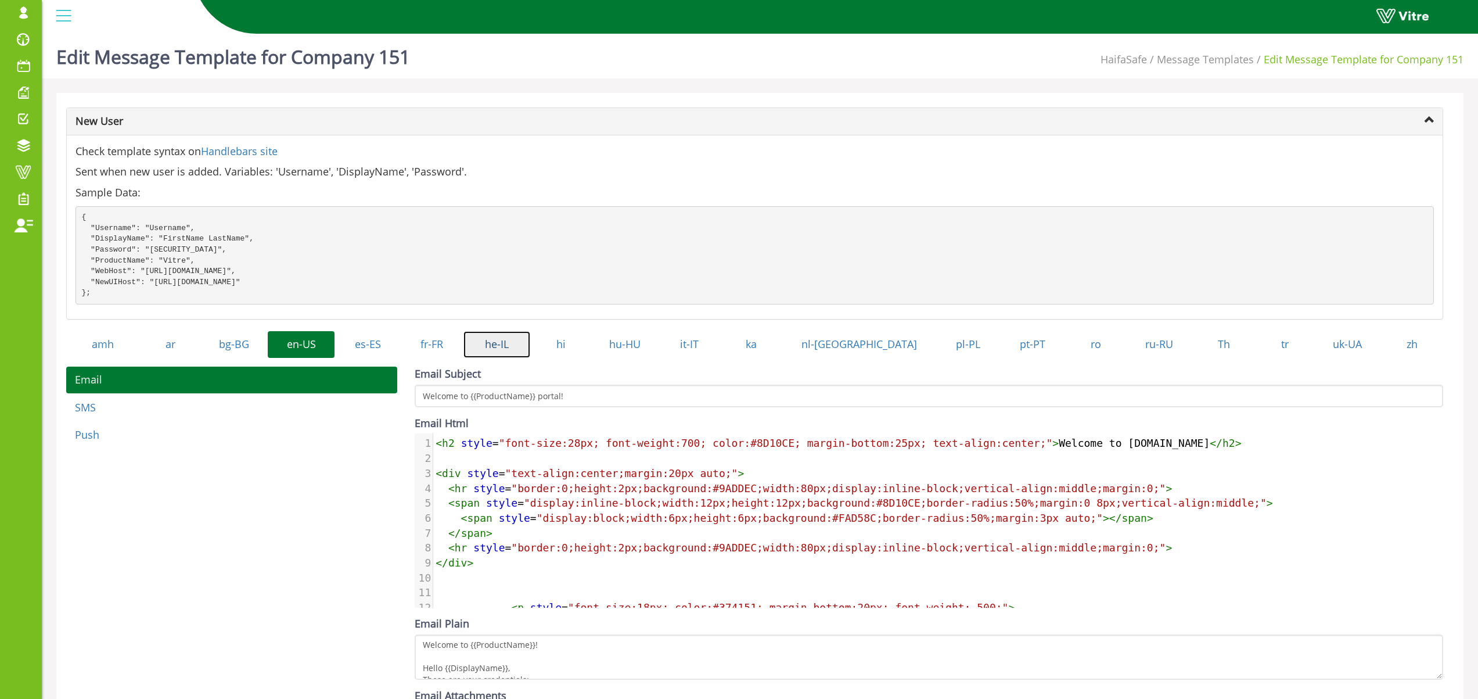
click at [530, 355] on link "he-IL" at bounding box center [496, 344] width 67 height 27
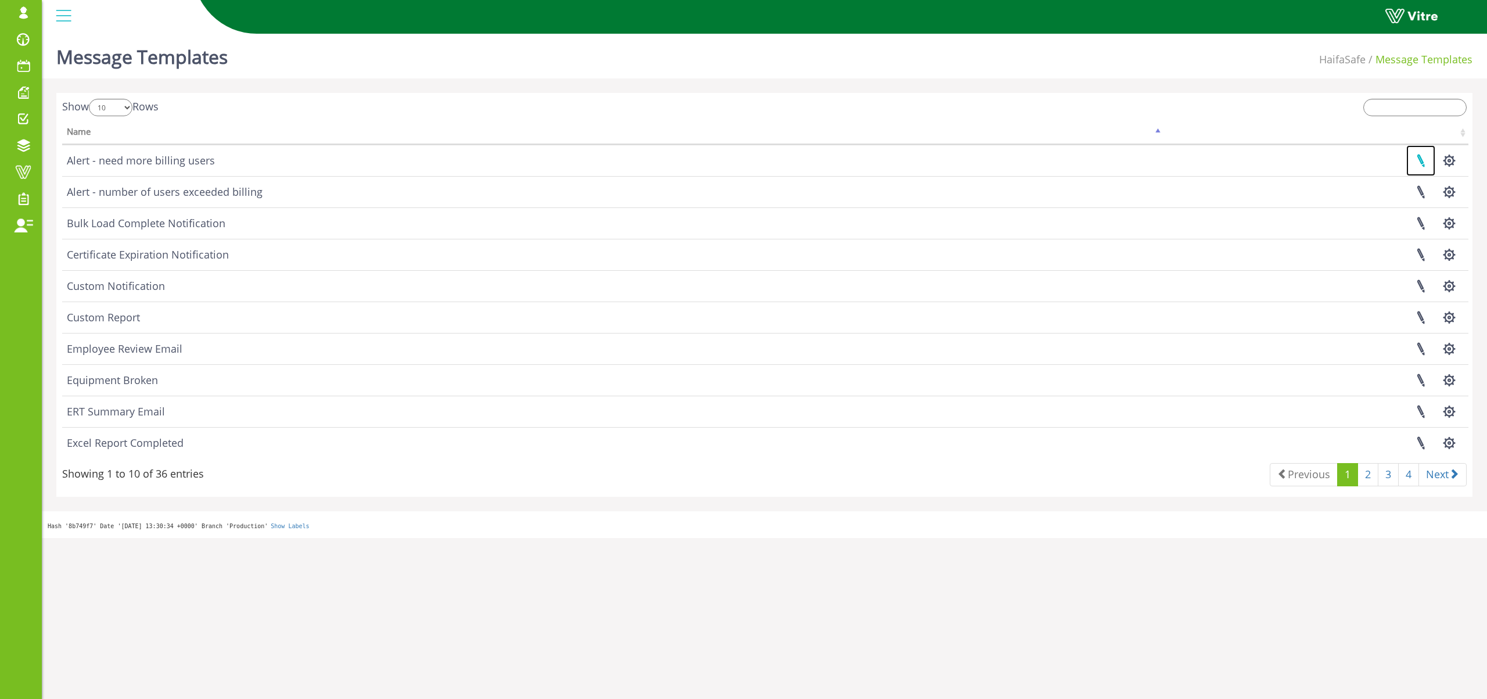
click at [1422, 163] on link at bounding box center [1420, 160] width 29 height 31
click at [1366, 473] on link "2" at bounding box center [1367, 474] width 21 height 23
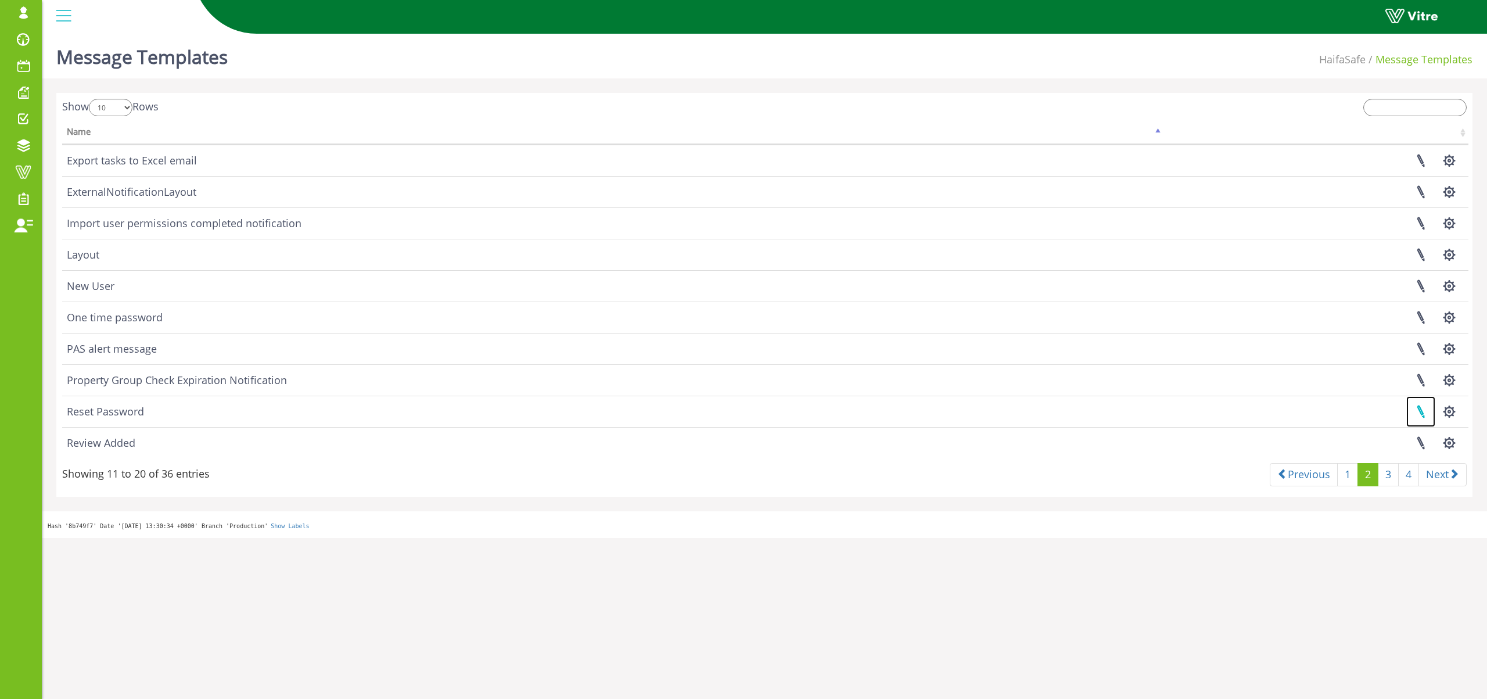
click at [1420, 412] on link at bounding box center [1420, 411] width 29 height 31
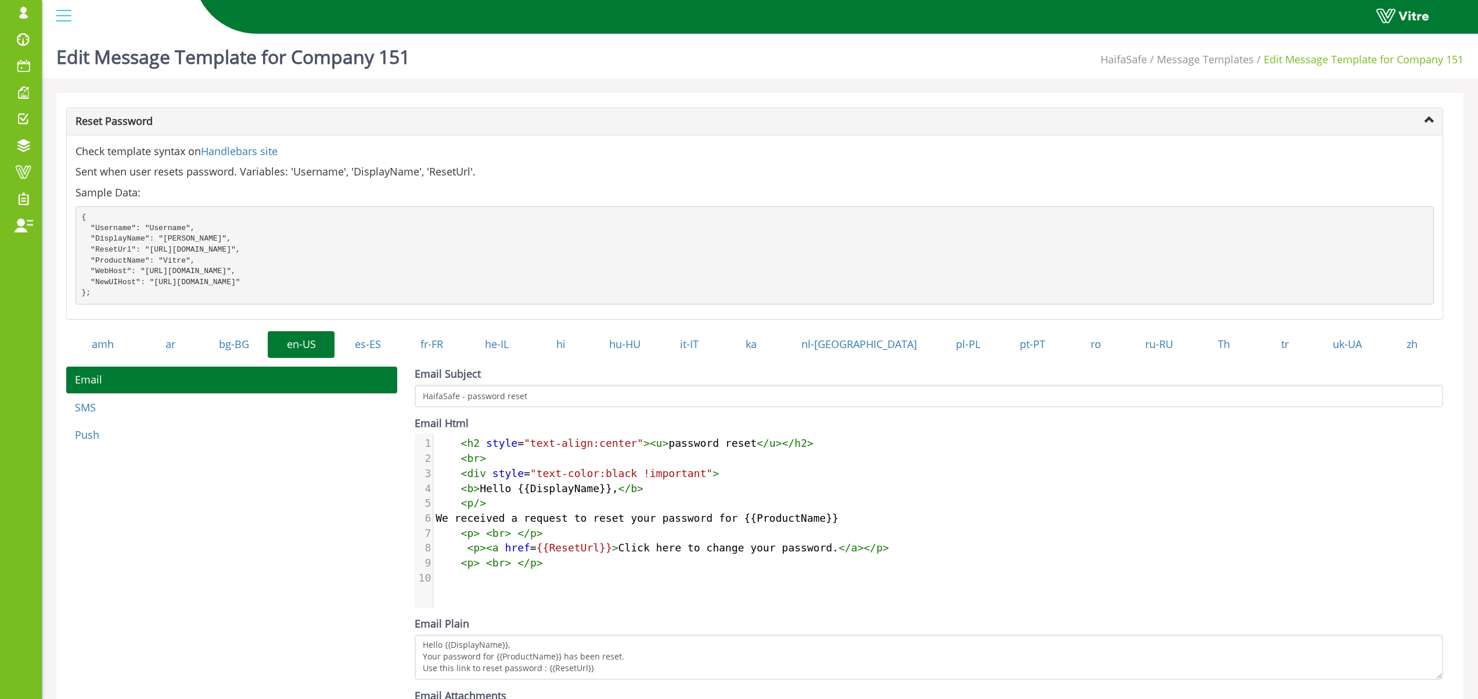
scroll to position [5, 0]
type textarea "We received a request t"
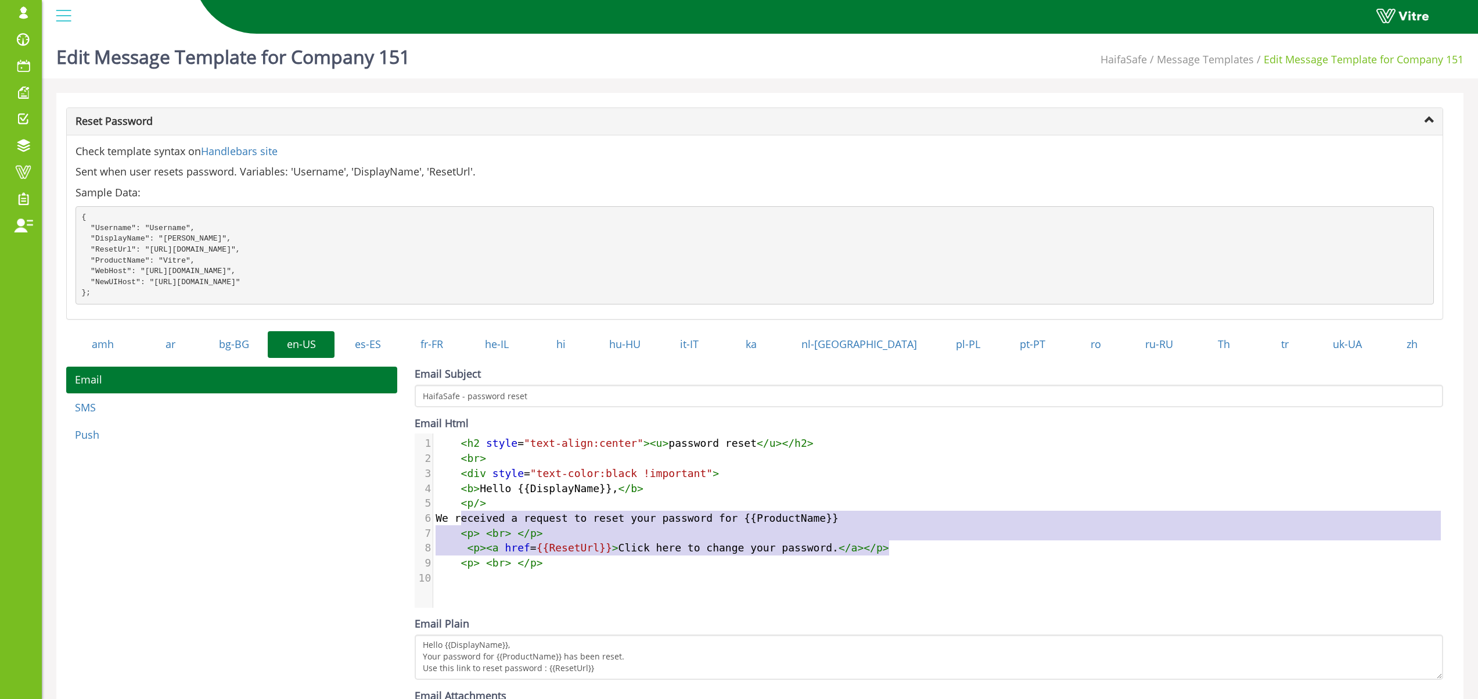
type textarea "We received a request to reset your password for {{ProductName}}"
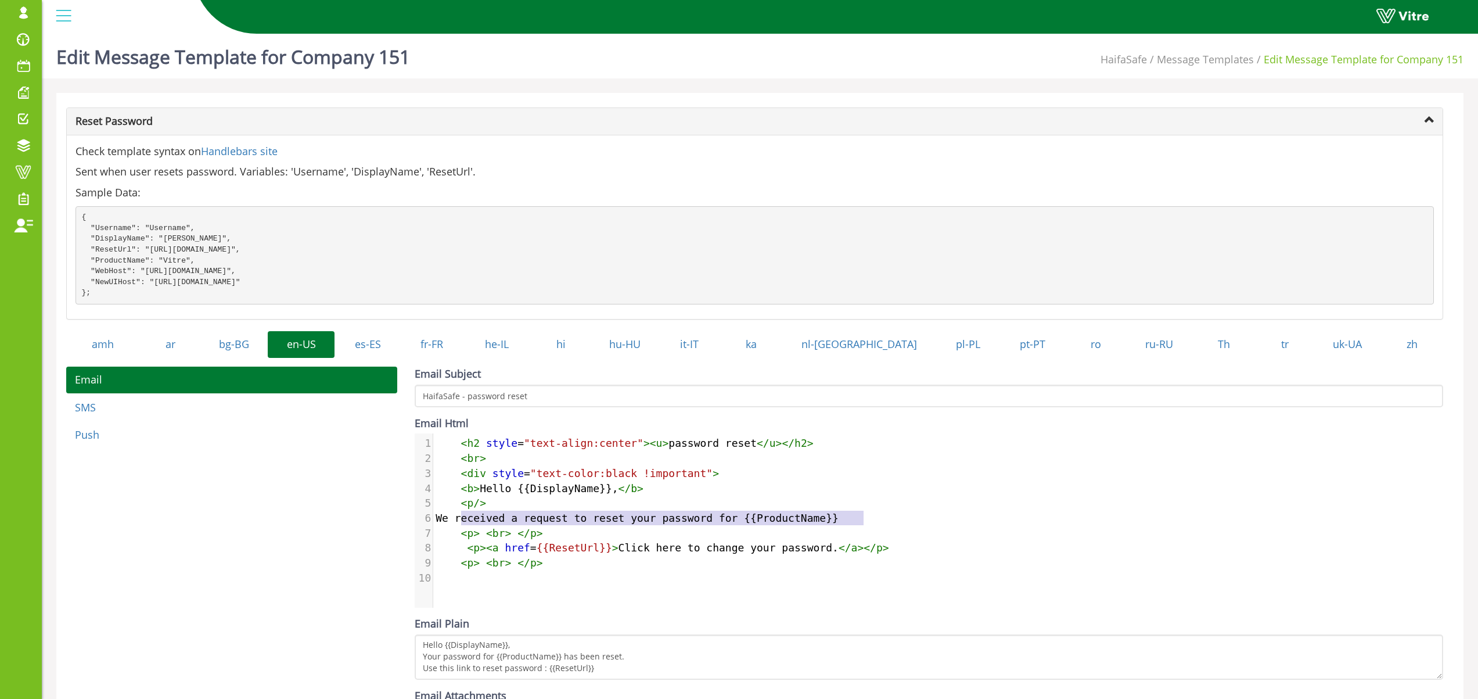
drag, startPoint x: 460, startPoint y: 528, endPoint x: 921, endPoint y: 532, distance: 461.1
click at [921, 526] on pre "We received a request to reset your password for {{ProductName}}" at bounding box center [942, 517] width 1019 height 15
click at [591, 524] on span "We received a request to reset your password for {{ProductName}}" at bounding box center [637, 518] width 403 height 12
drag, startPoint x: 432, startPoint y: 528, endPoint x: 519, endPoint y: 525, distance: 86.6
click at [519, 525] on div "6 We received a request to reset your password for {{ProductName}}" at bounding box center [942, 517] width 1019 height 15
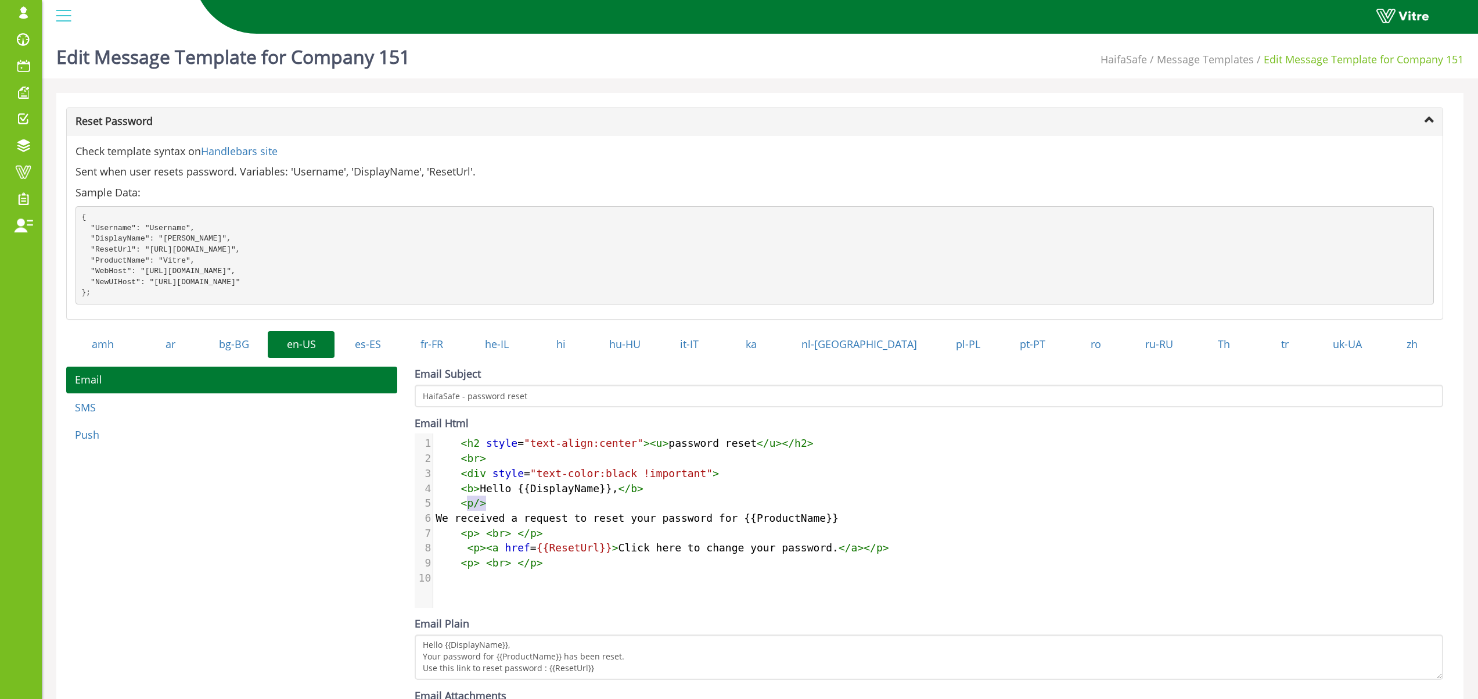
type textarea "p/> We received a request to reset your password for {{ProductName}}"
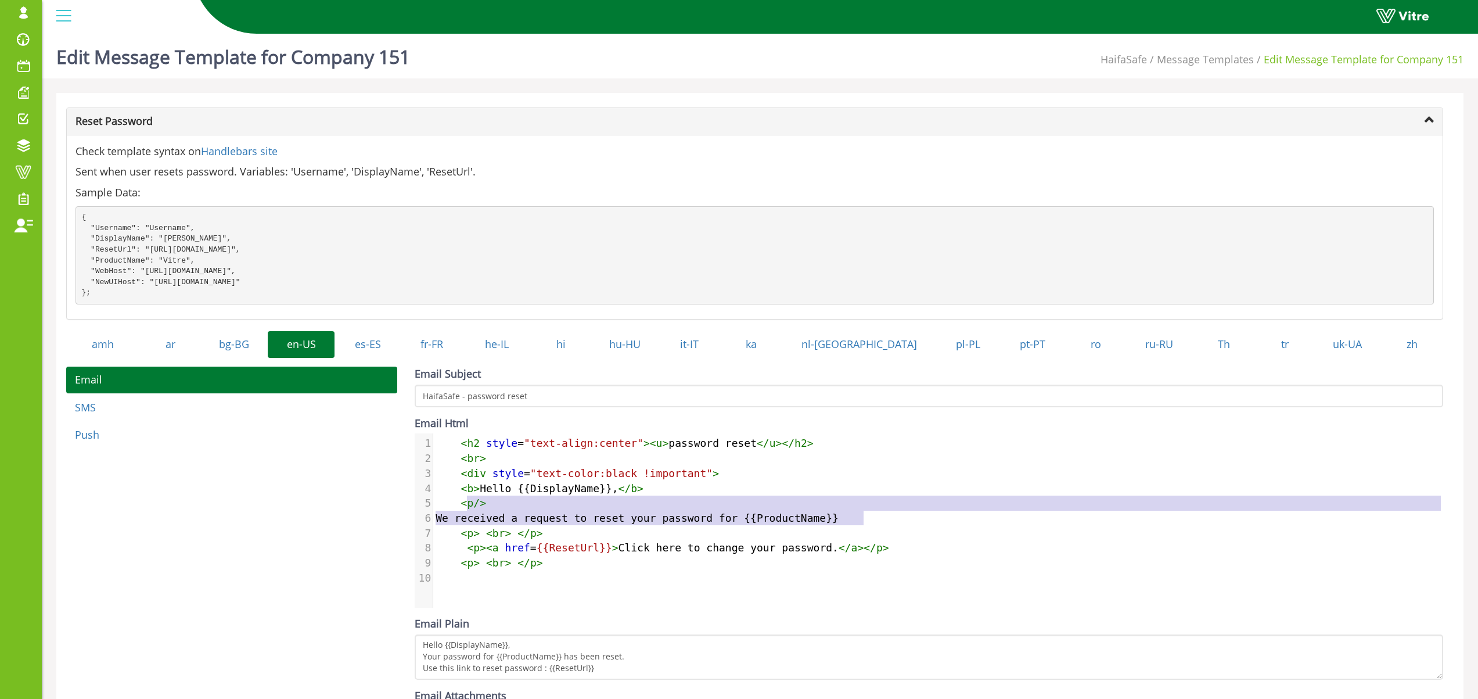
drag, startPoint x: 469, startPoint y: 512, endPoint x: 937, endPoint y: 531, distance: 469.0
click at [937, 531] on div "1 < h2 style = "text-align:center" >< u > password reset </ u ></ h2 > 2 < br >…" at bounding box center [942, 510] width 1019 height 149
click at [839, 524] on span "We received a request to reset your password for {{ProductName}}" at bounding box center [637, 518] width 403 height 12
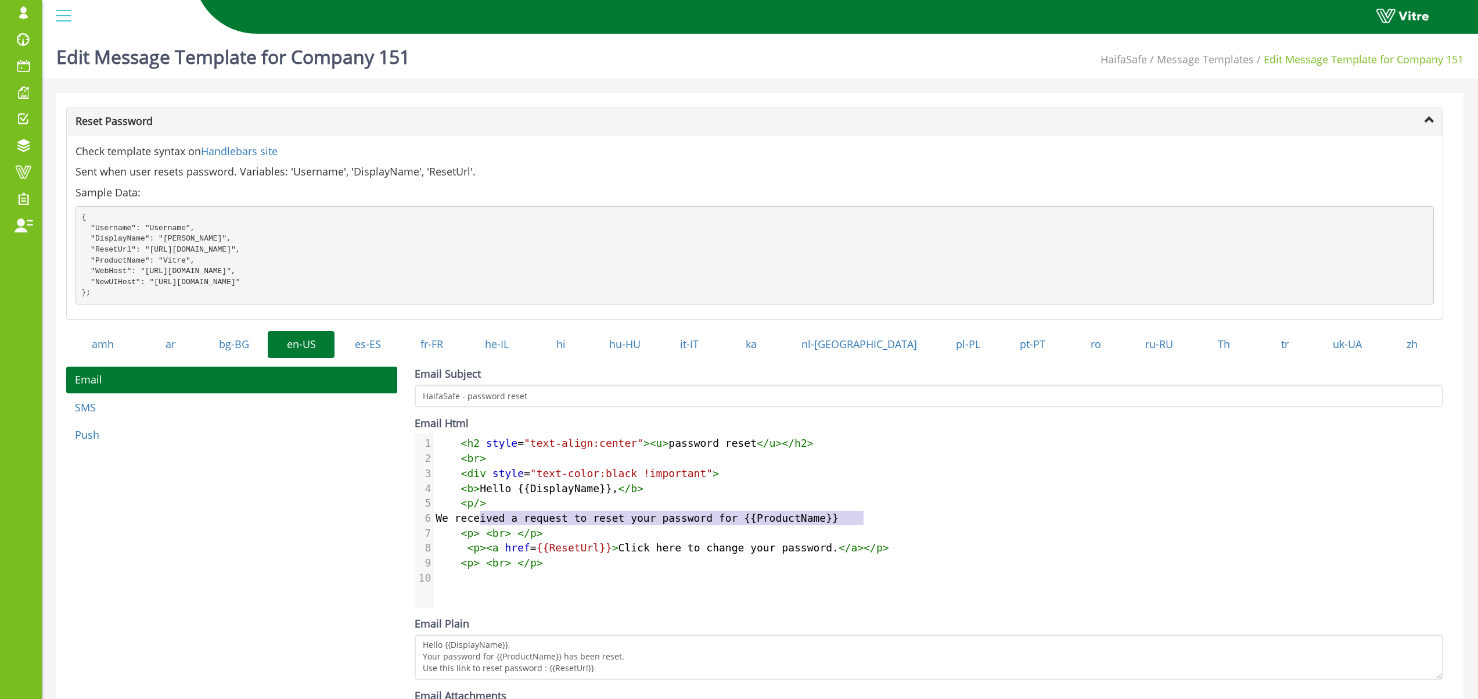
type textarea "<p/> We received a request to reset your password for {{ProductName}}"
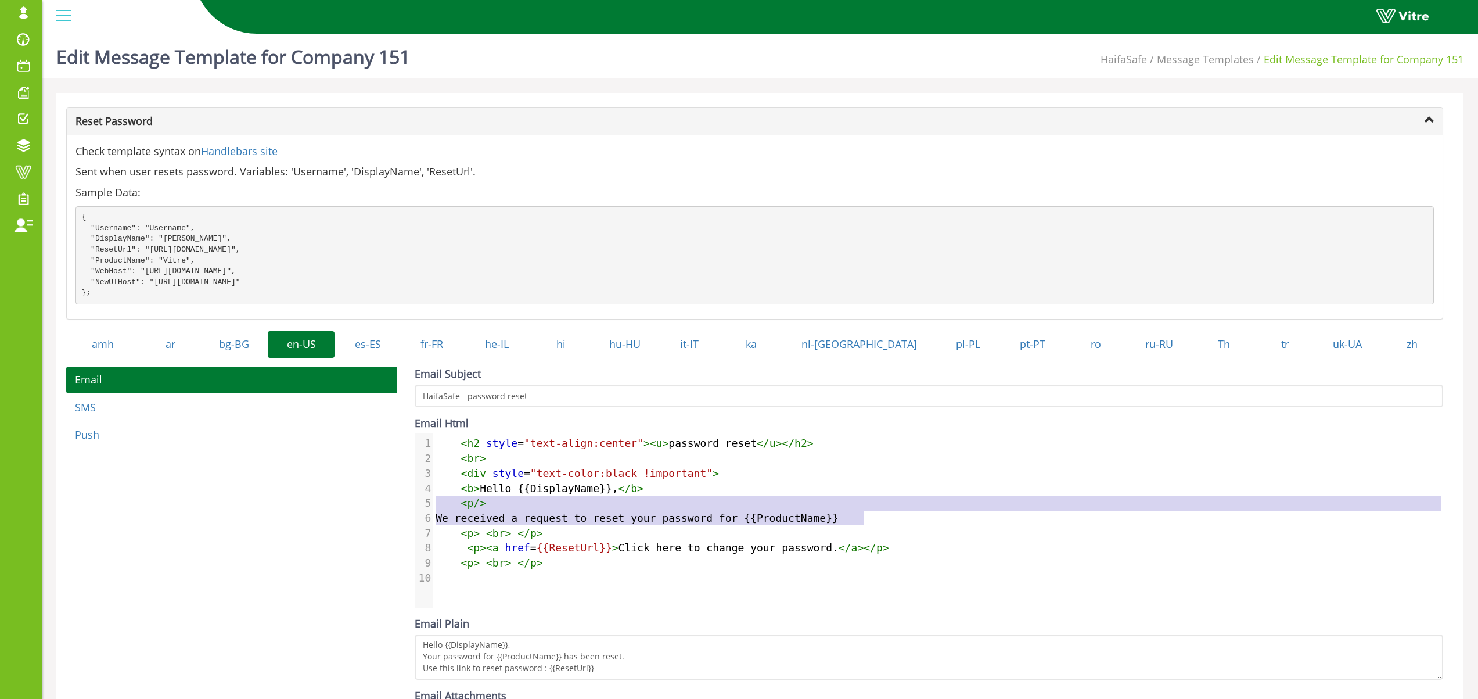
drag, startPoint x: 864, startPoint y: 528, endPoint x: 429, endPoint y: 512, distance: 435.3
click at [433, 512] on div "1 < h2 style = "text-align:center" >< u > password reset </ u ></ h2 > 2 < br >…" at bounding box center [942, 510] width 1019 height 149
click at [606, 524] on span "We received a request to reset your password for {{ProductName}}" at bounding box center [637, 518] width 403 height 12
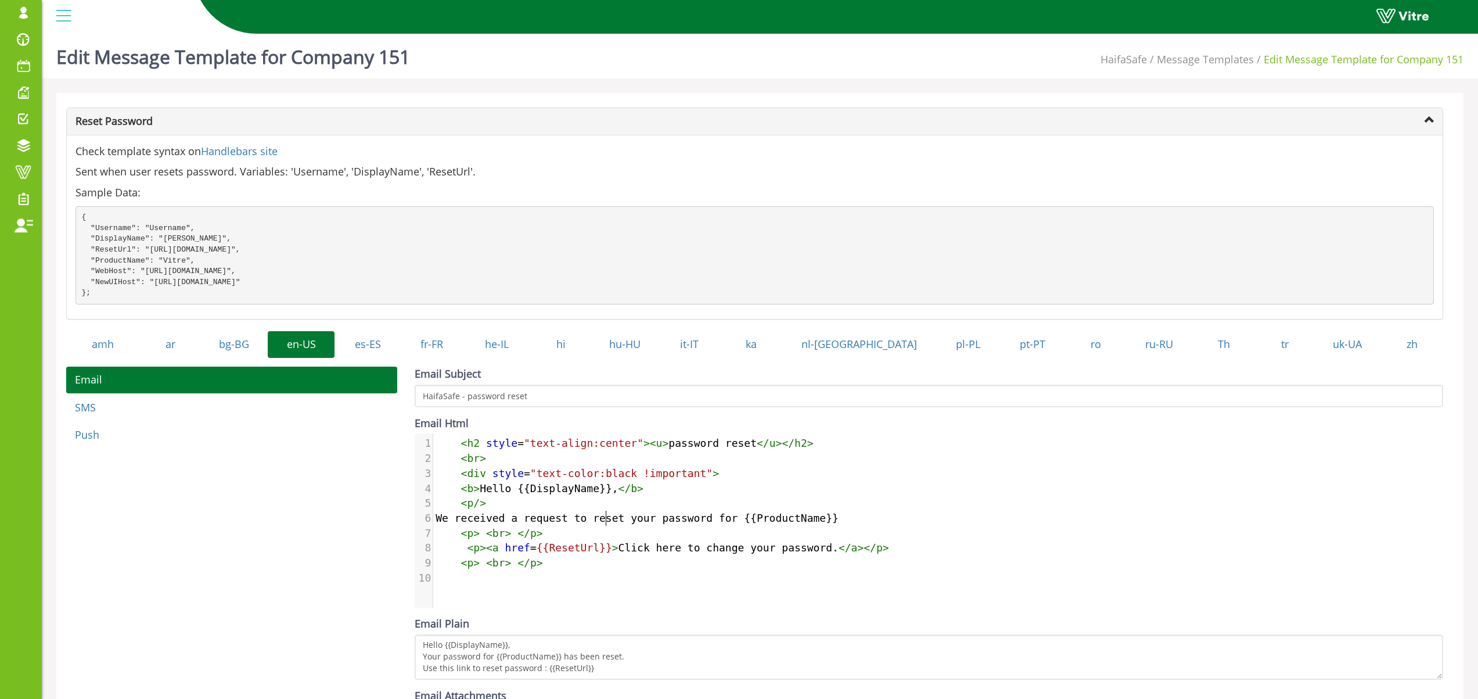
scroll to position [1, 0]
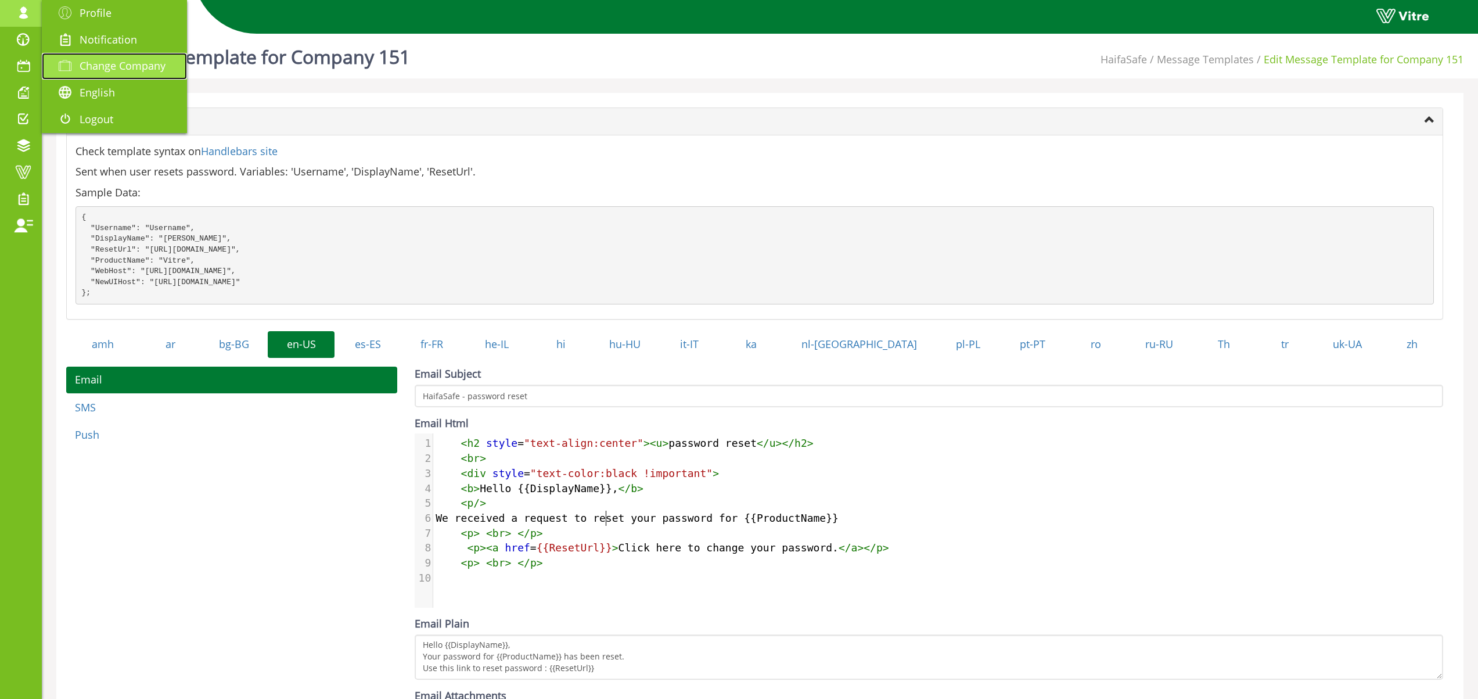
click at [122, 66] on span "Change Company" at bounding box center [123, 66] width 86 height 14
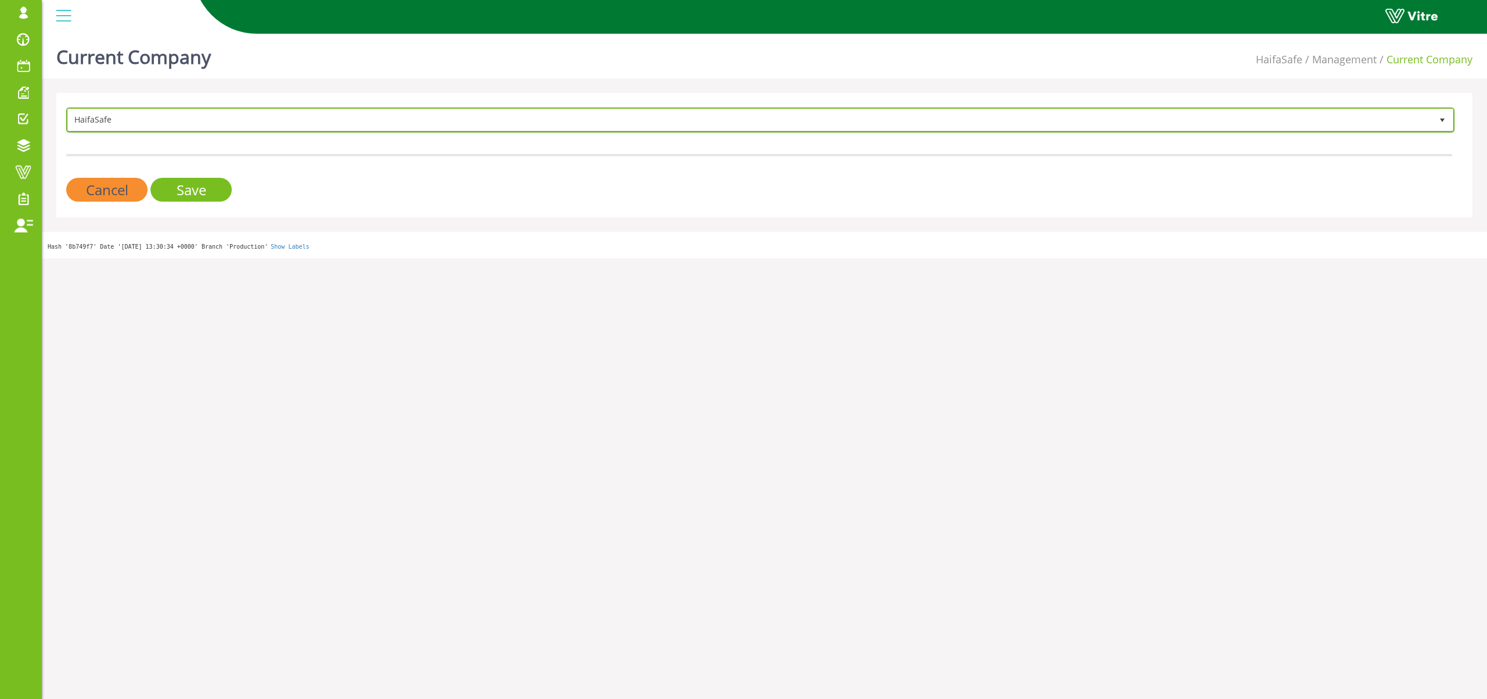
click at [229, 118] on span "HaifaSafe" at bounding box center [750, 119] width 1364 height 21
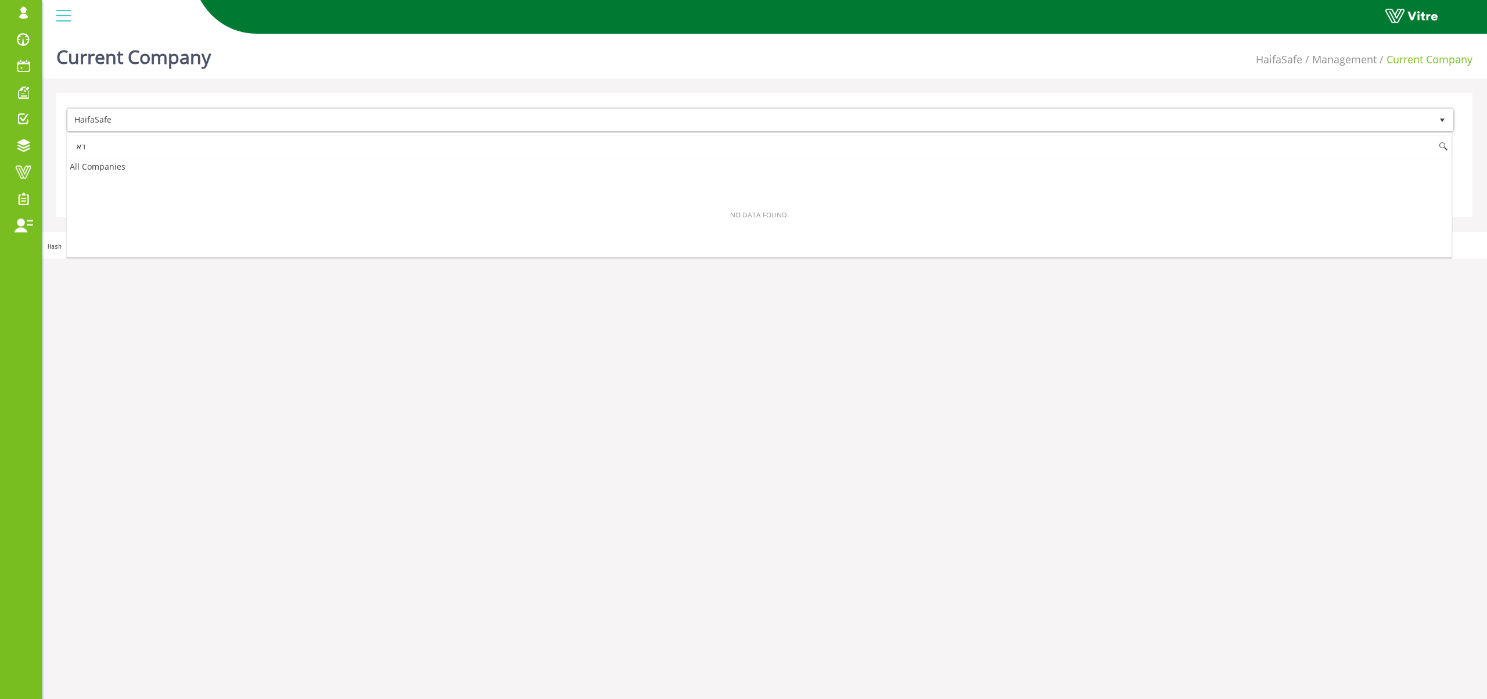
type input "ד"
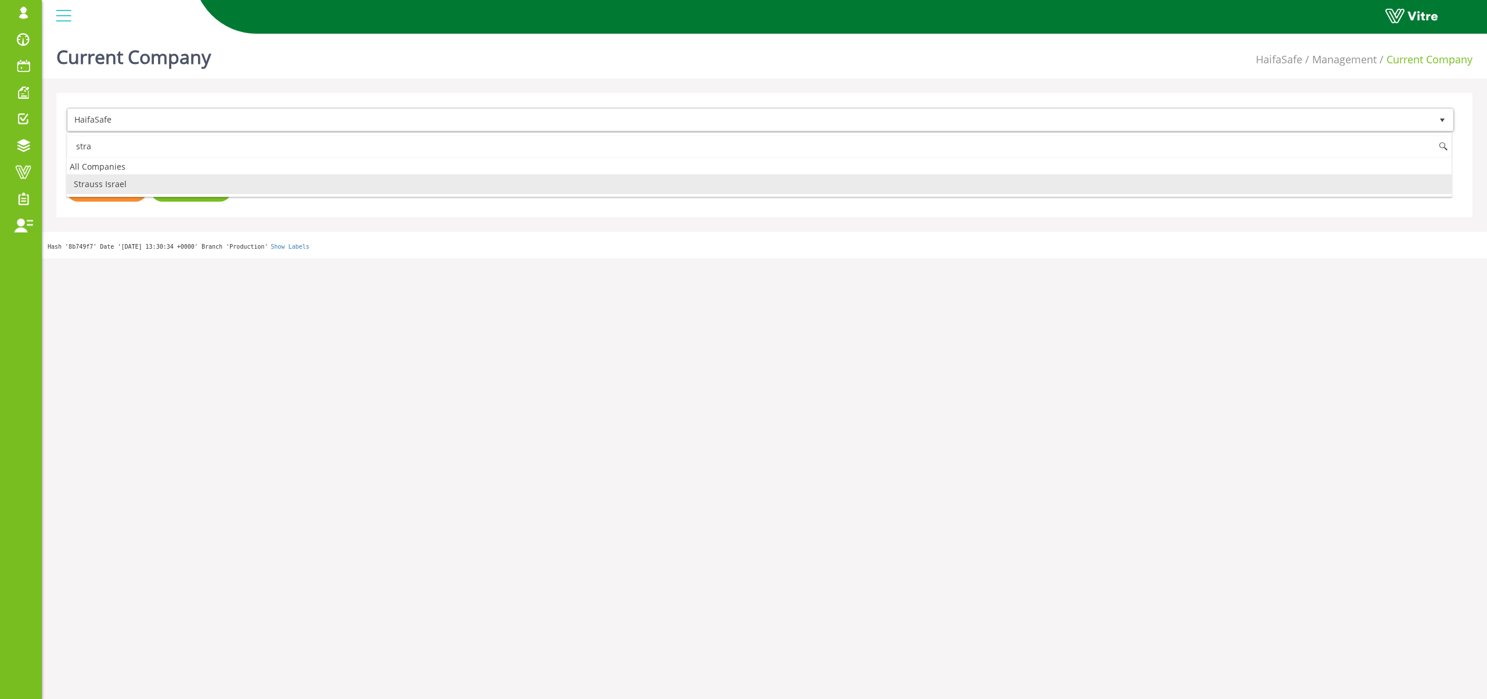
click at [132, 182] on li "Strauss Israel" at bounding box center [759, 184] width 1384 height 20
type input "stra"
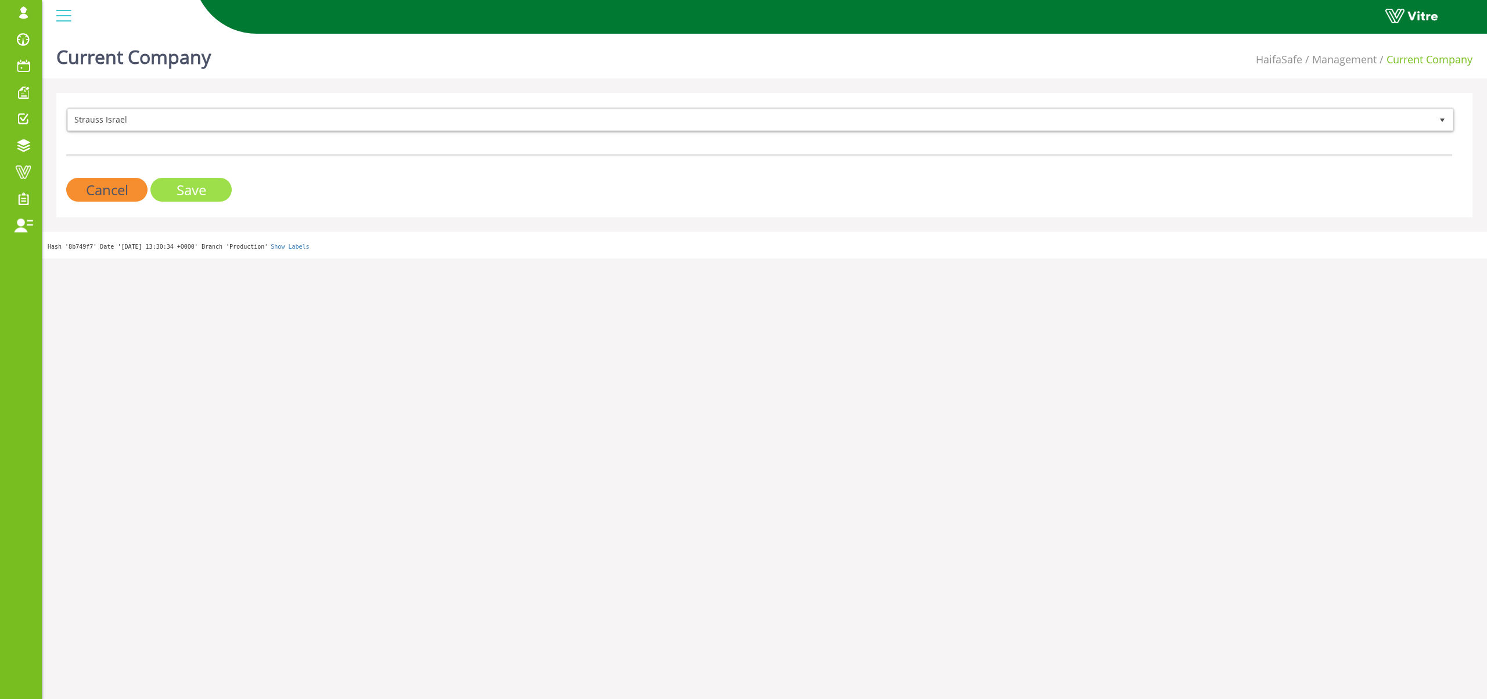
click at [197, 193] on input "Save" at bounding box center [190, 190] width 81 height 24
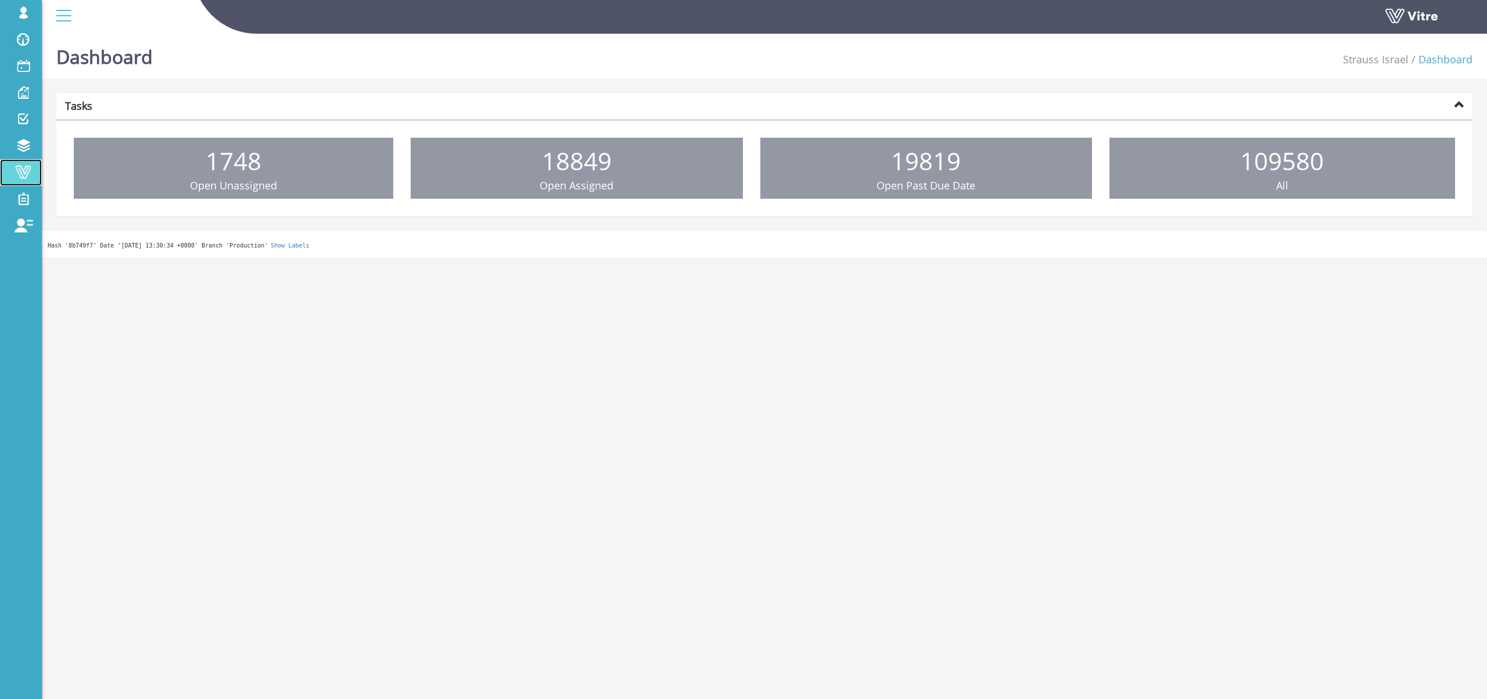
click at [14, 163] on link "Vitre" at bounding box center [21, 172] width 42 height 27
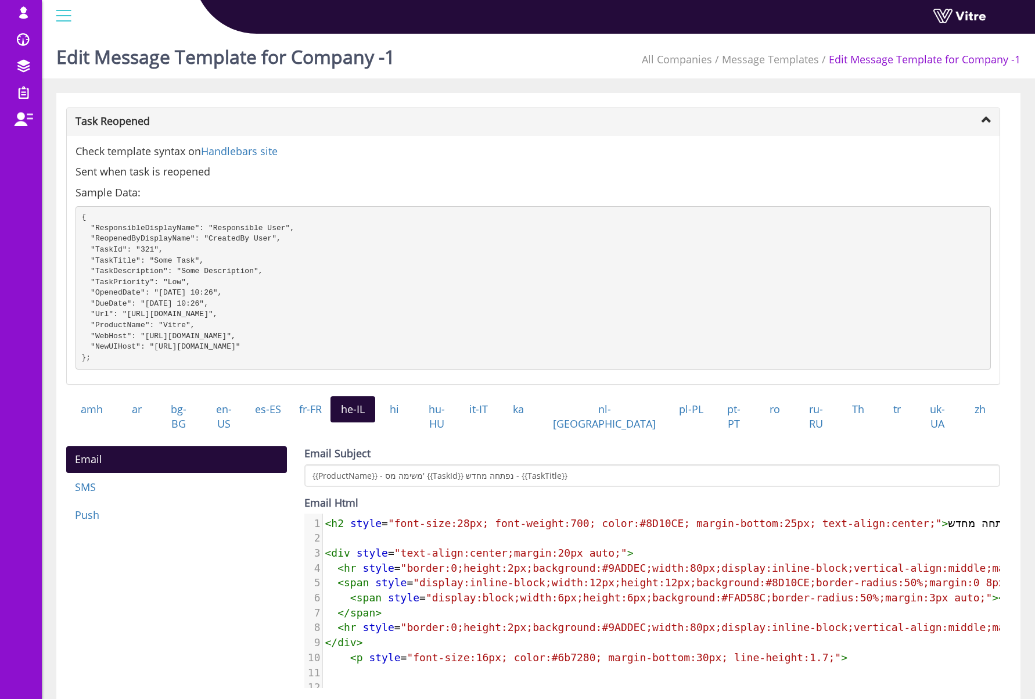
scroll to position [159, 0]
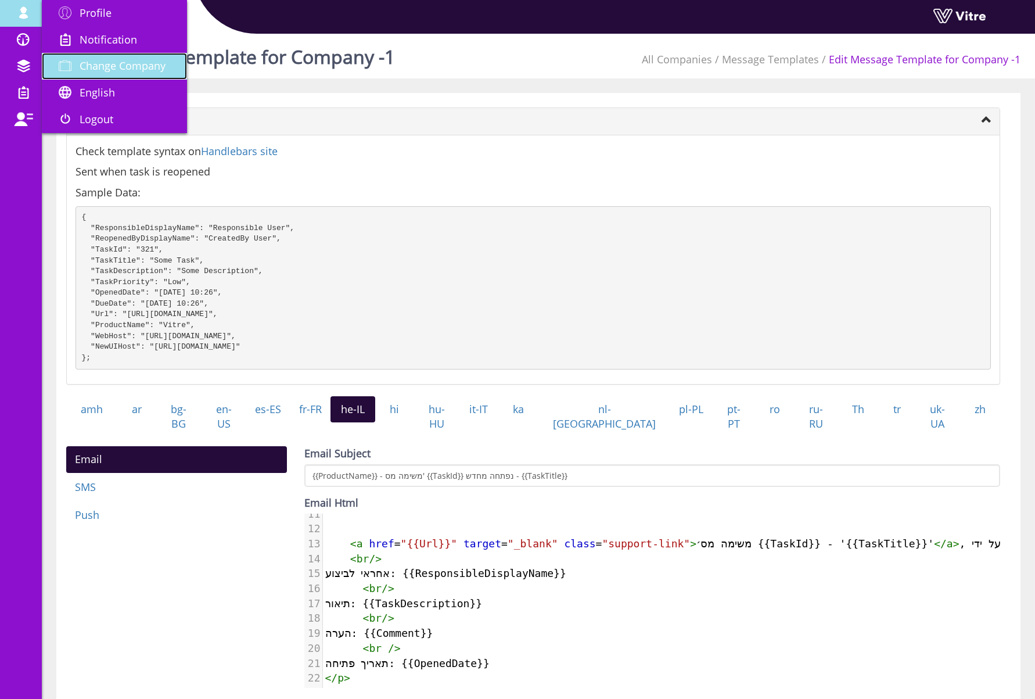
click at [97, 53] on link "Change Company" at bounding box center [114, 66] width 145 height 27
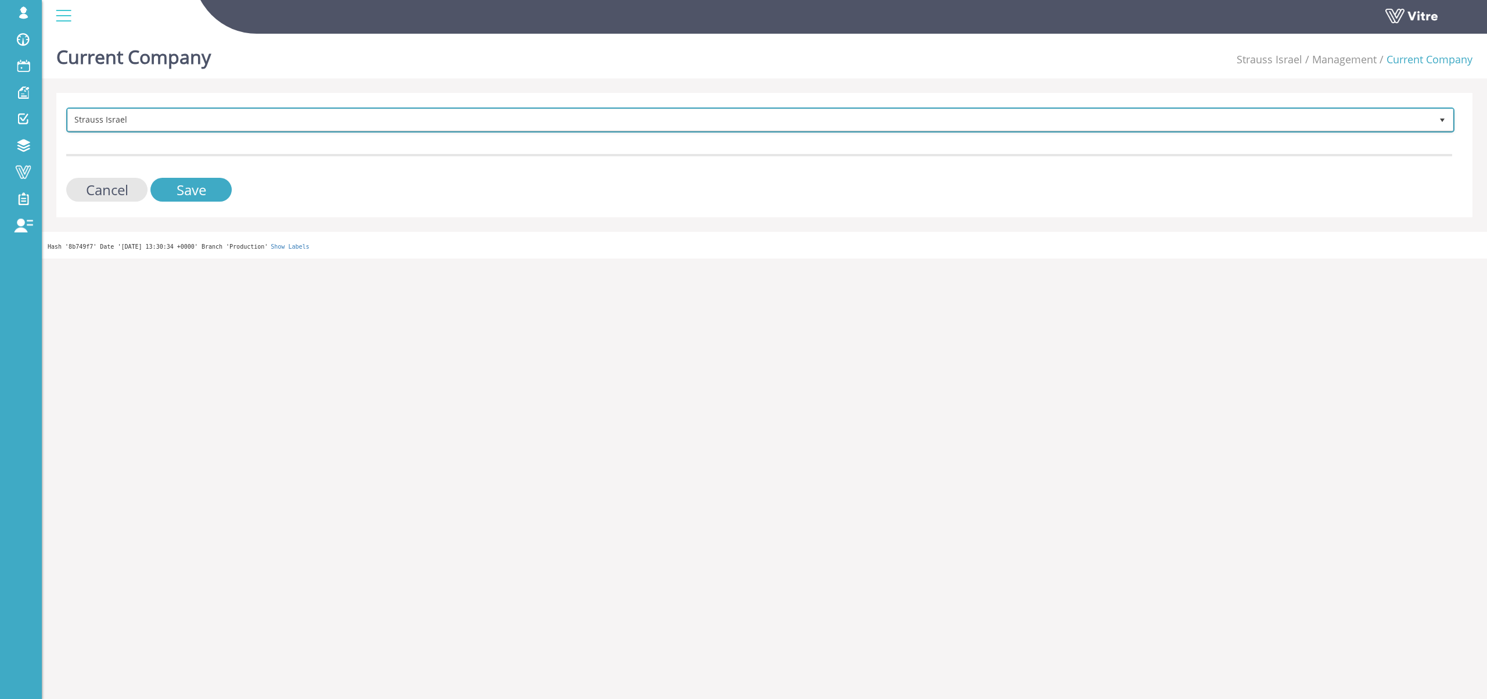
click at [103, 117] on span "Strauss Israel" at bounding box center [750, 119] width 1364 height 21
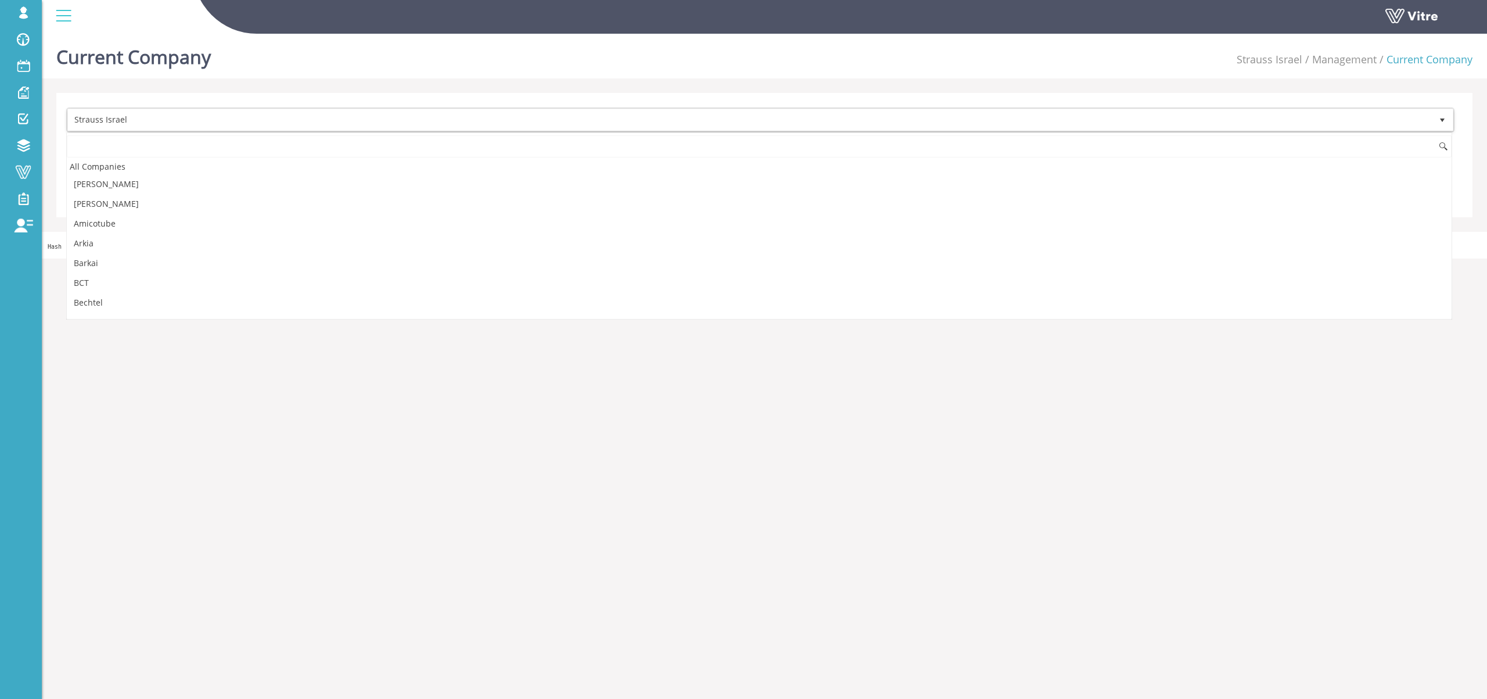
scroll to position [1378, 0]
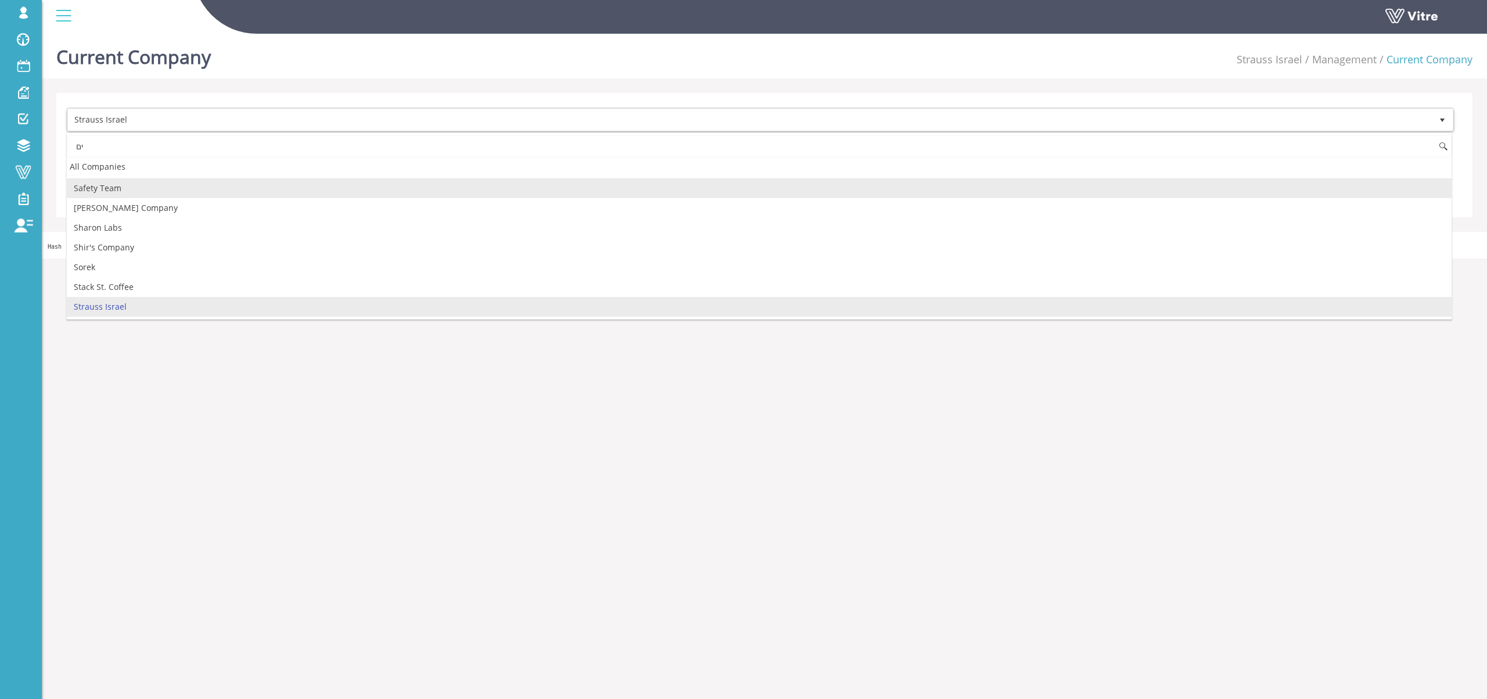
type input "י"
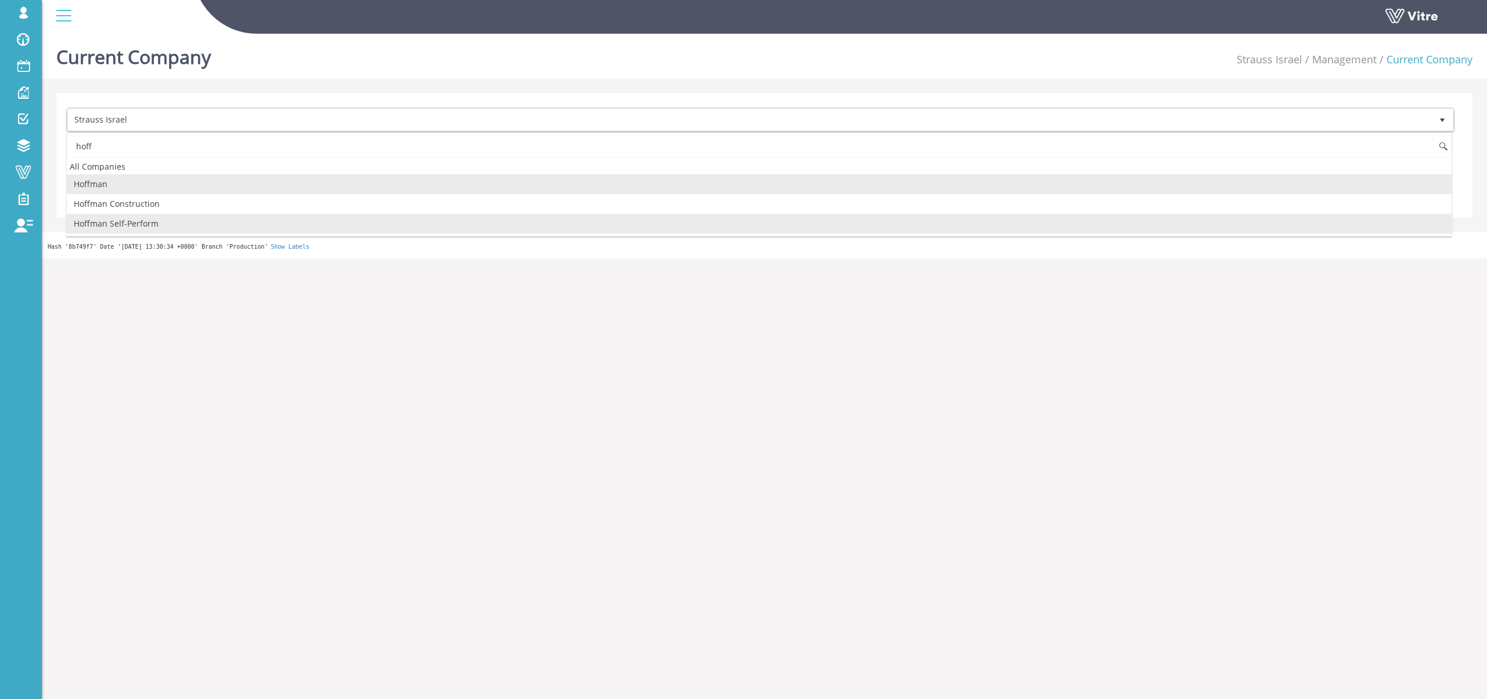
click at [136, 221] on li "Hoffman Self-Perform" at bounding box center [759, 224] width 1384 height 20
type input "hoff"
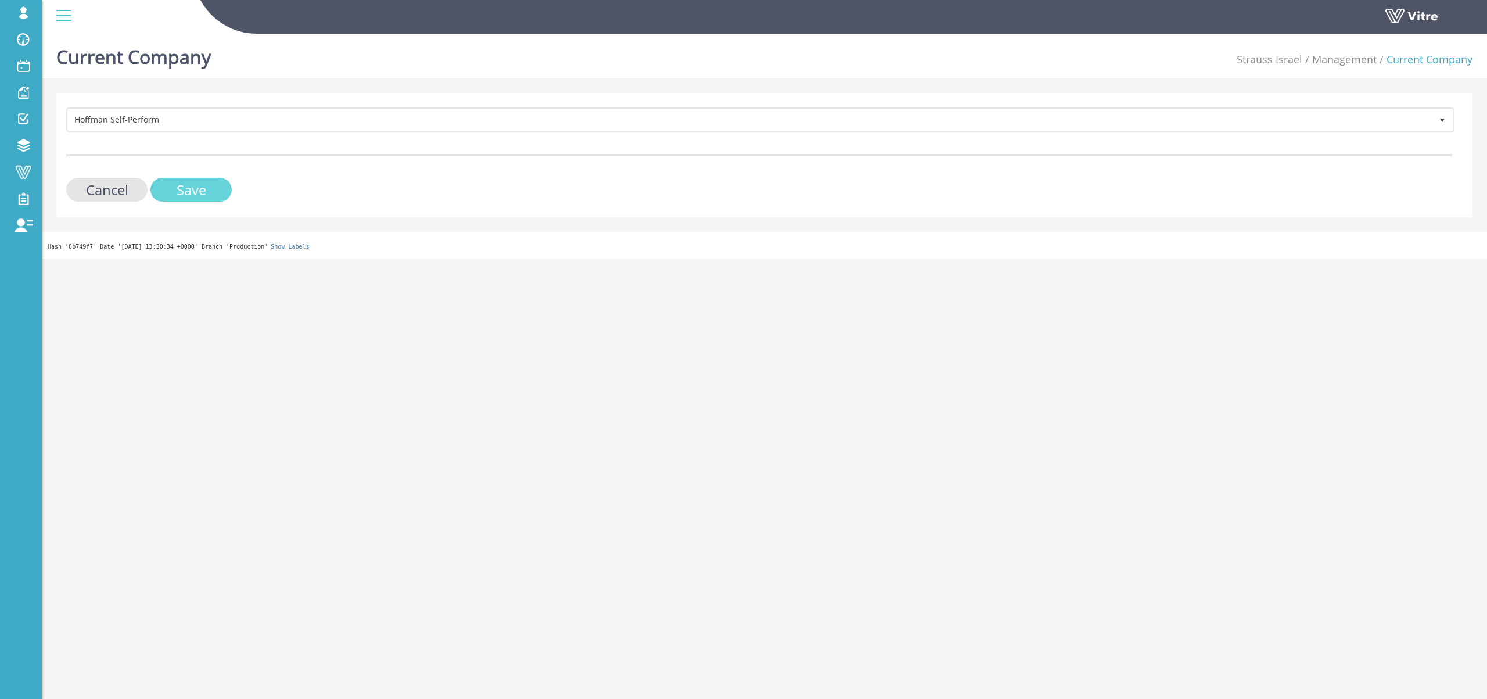
click at [210, 198] on input "Save" at bounding box center [190, 190] width 81 height 24
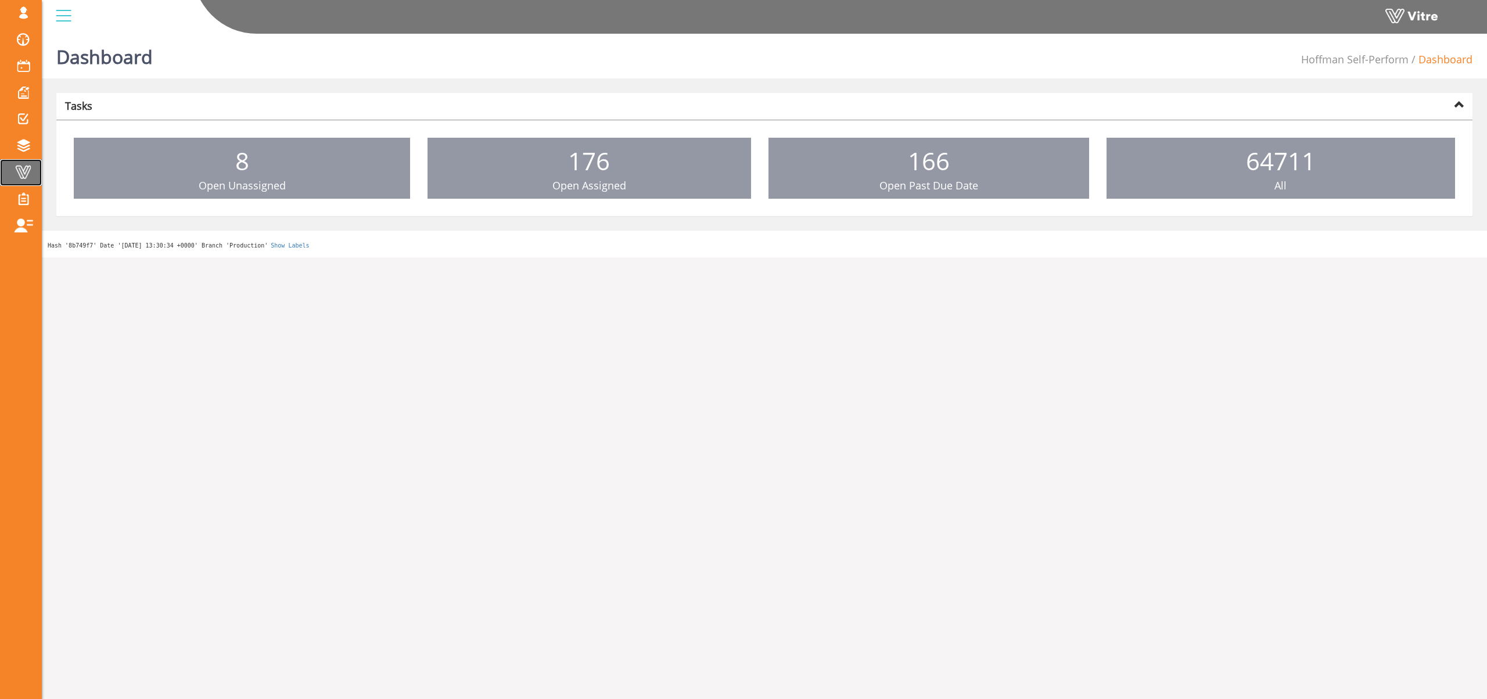
click at [24, 171] on span at bounding box center [23, 172] width 29 height 14
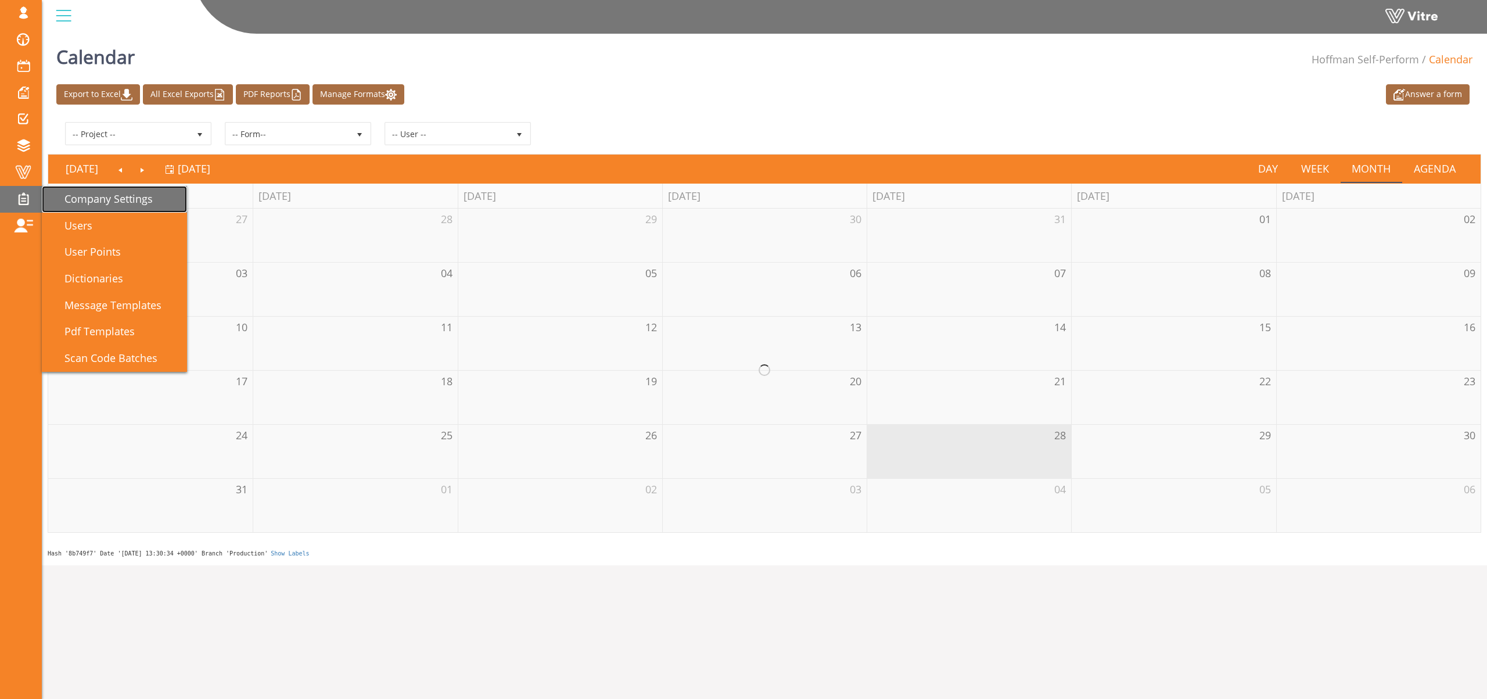
click at [128, 210] on link "Company Settings" at bounding box center [114, 199] width 145 height 27
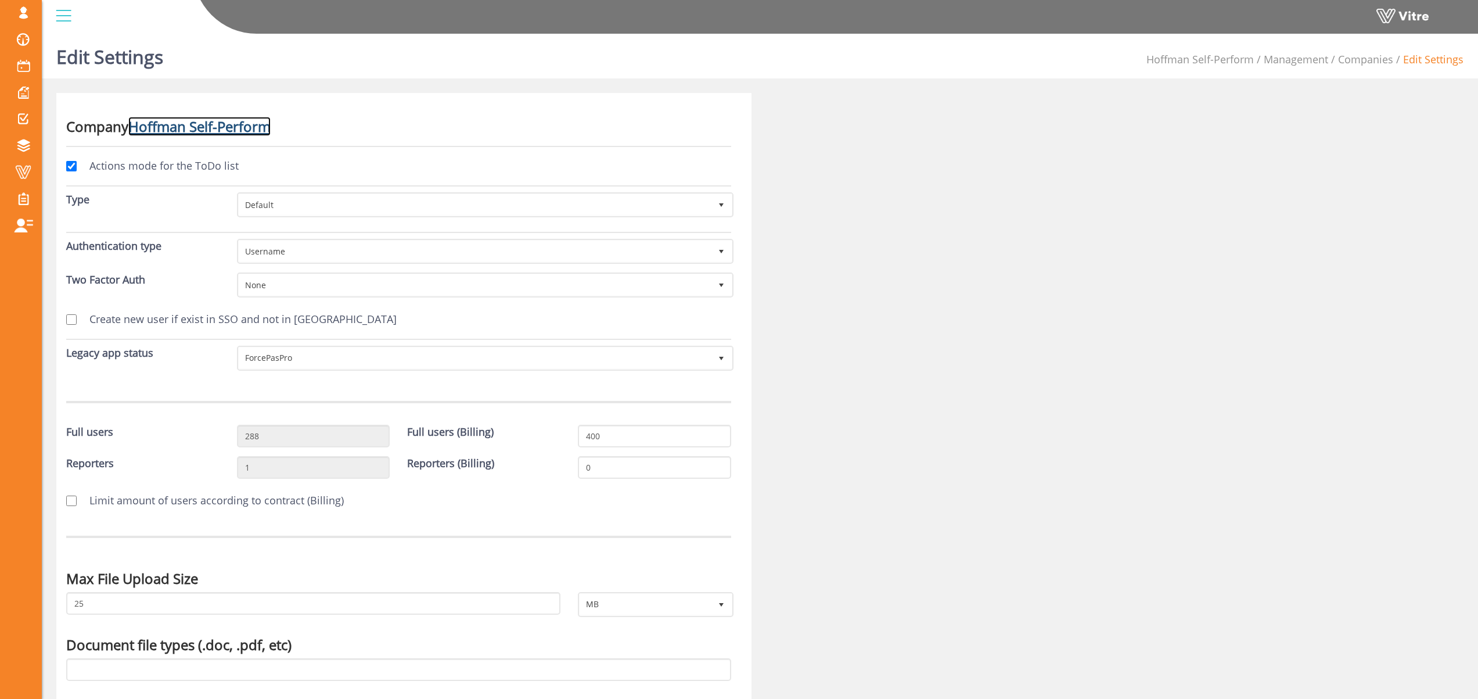
click at [196, 130] on link "Hoffman Self-Perform" at bounding box center [199, 126] width 142 height 19
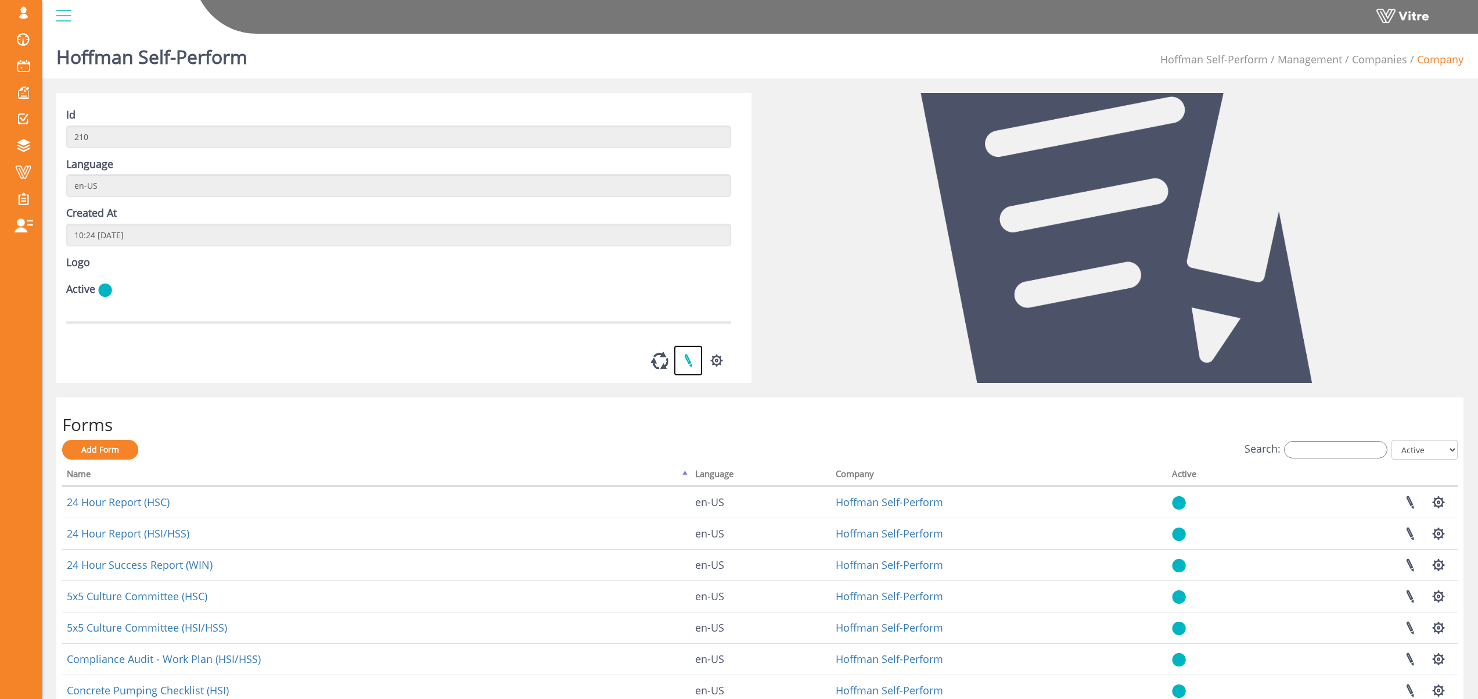
click at [690, 376] on link at bounding box center [688, 360] width 29 height 31
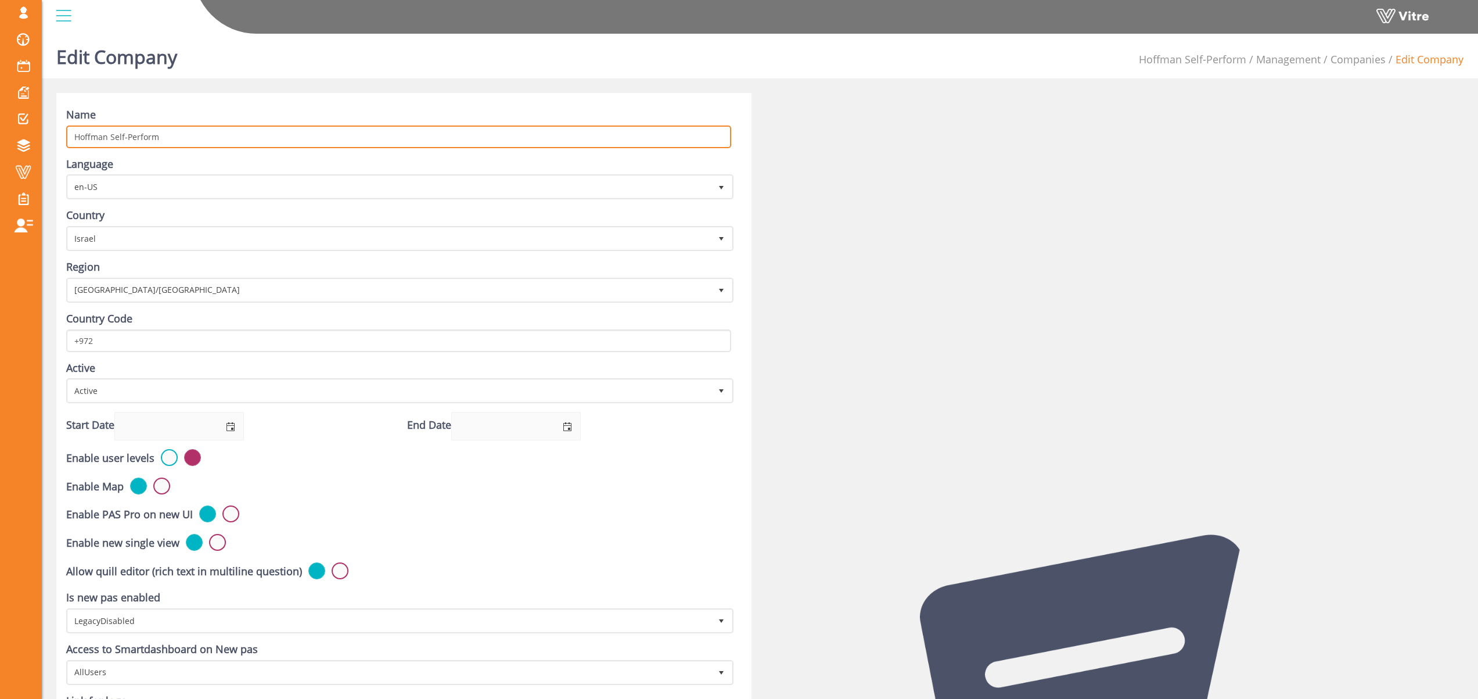
click at [116, 139] on input "Hoffman Self-Perform" at bounding box center [398, 136] width 665 height 23
drag, startPoint x: 163, startPoint y: 138, endPoint x: 112, endPoint y: 139, distance: 50.5
click at [112, 139] on input "Hoffman Self-Perform" at bounding box center [398, 136] width 665 height 23
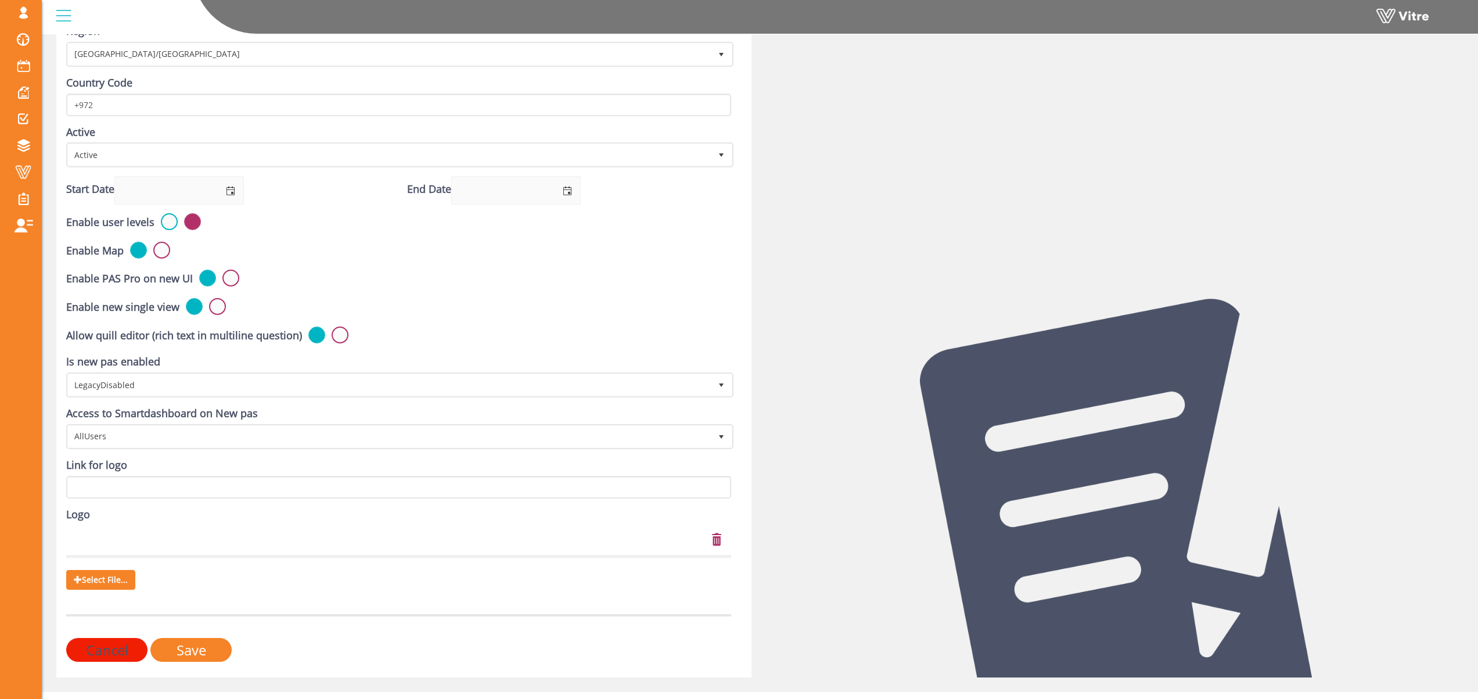
scroll to position [256, 0]
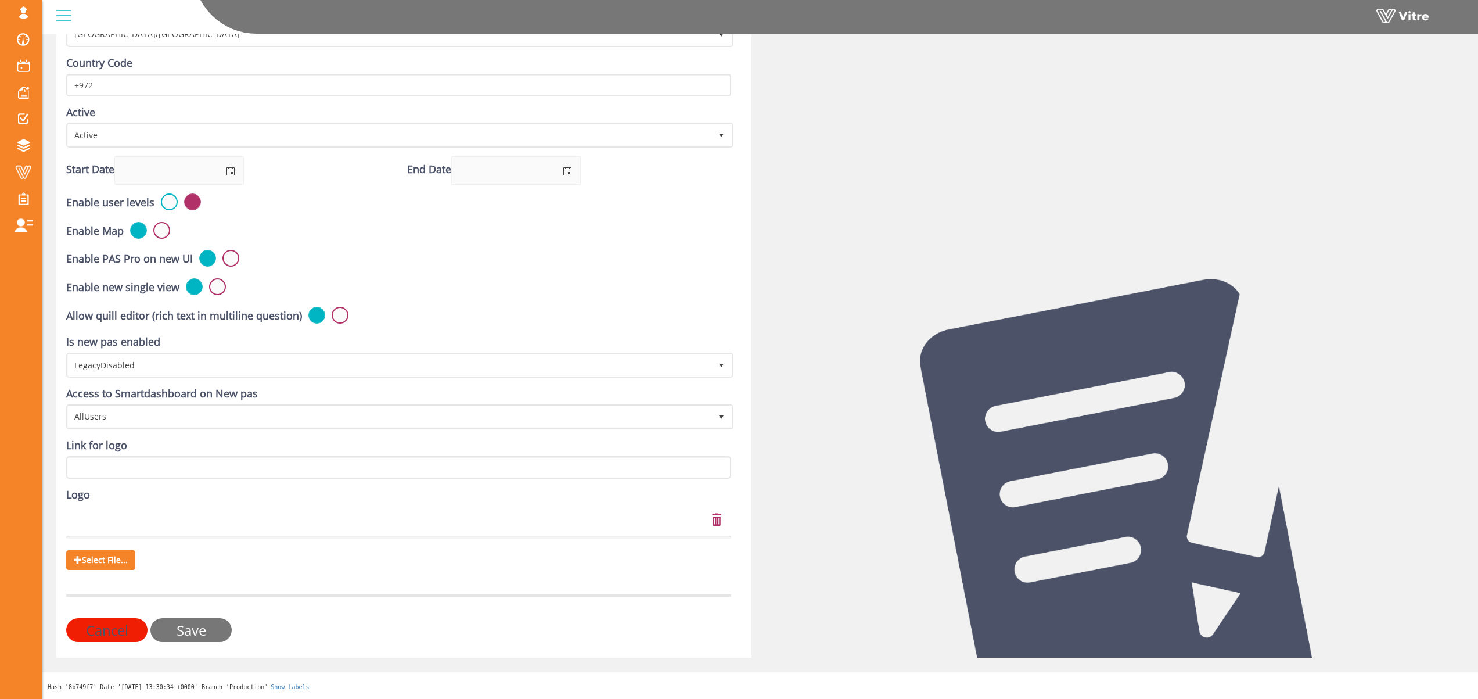
type input "[PERSON_NAME] Corp"
click at [200, 642] on input "Save" at bounding box center [190, 630] width 81 height 24
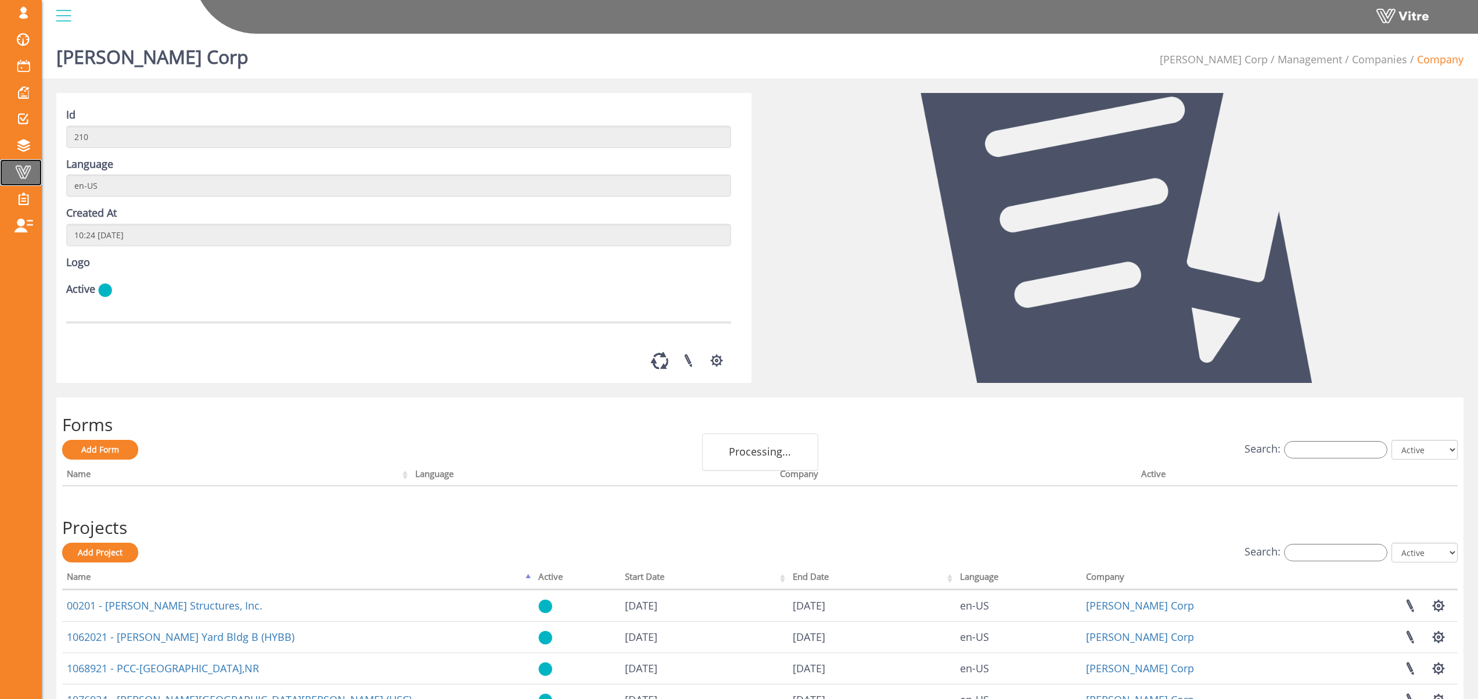
click at [25, 172] on span at bounding box center [23, 172] width 29 height 14
